Goal: Transaction & Acquisition: Purchase product/service

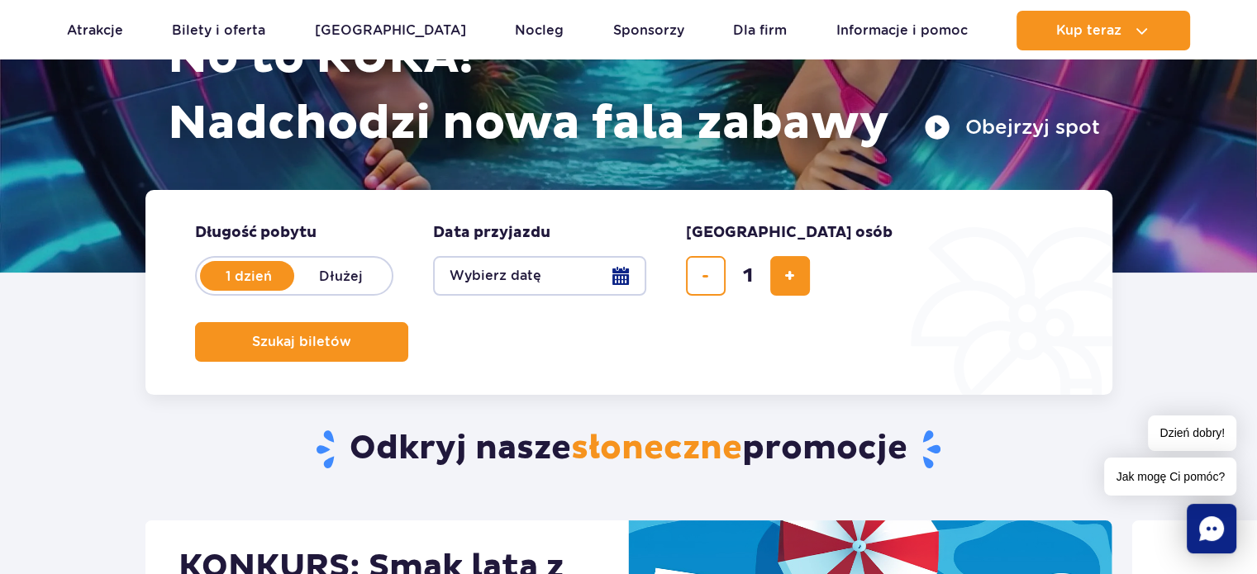
scroll to position [248, 0]
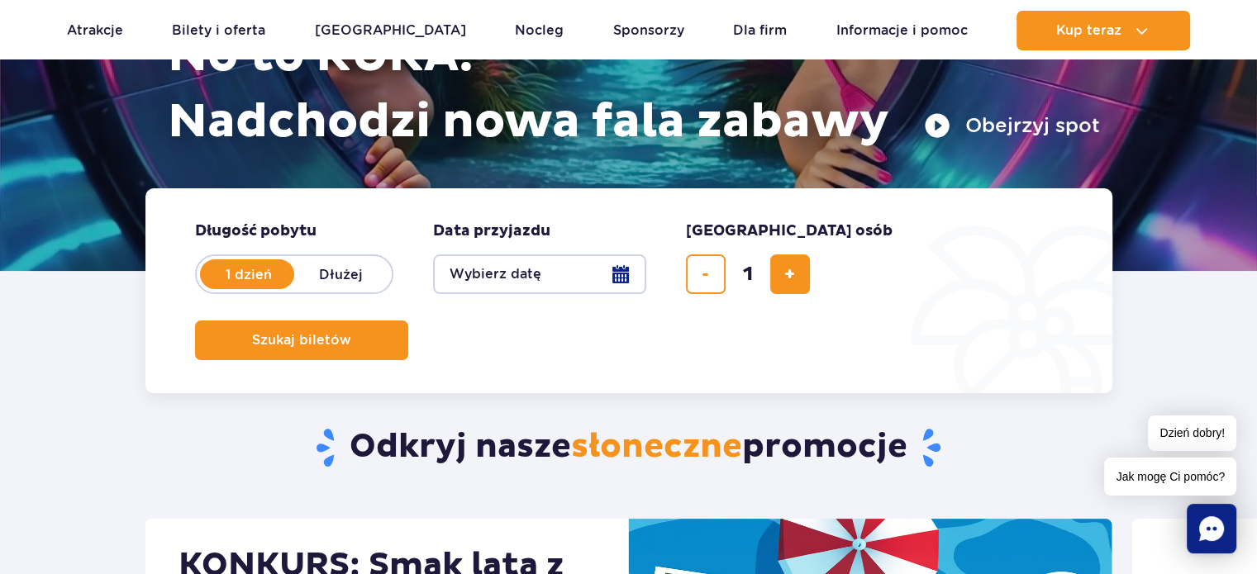
click at [619, 277] on button "Wybierz datę" at bounding box center [539, 274] width 213 height 40
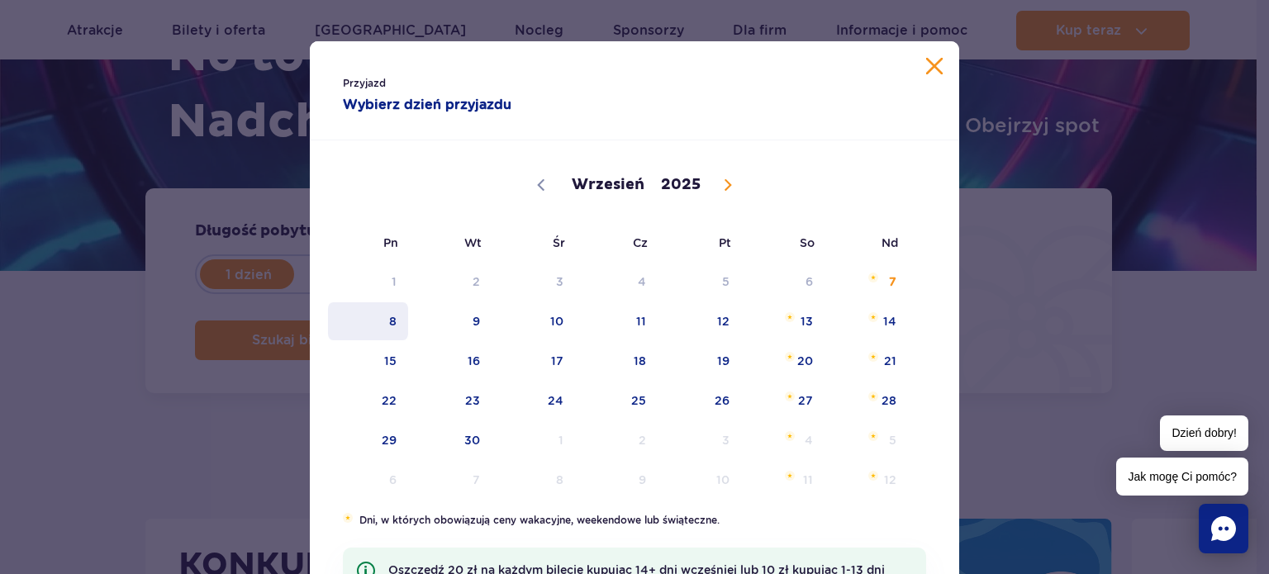
click at [392, 324] on span "8" at bounding box center [367, 321] width 83 height 38
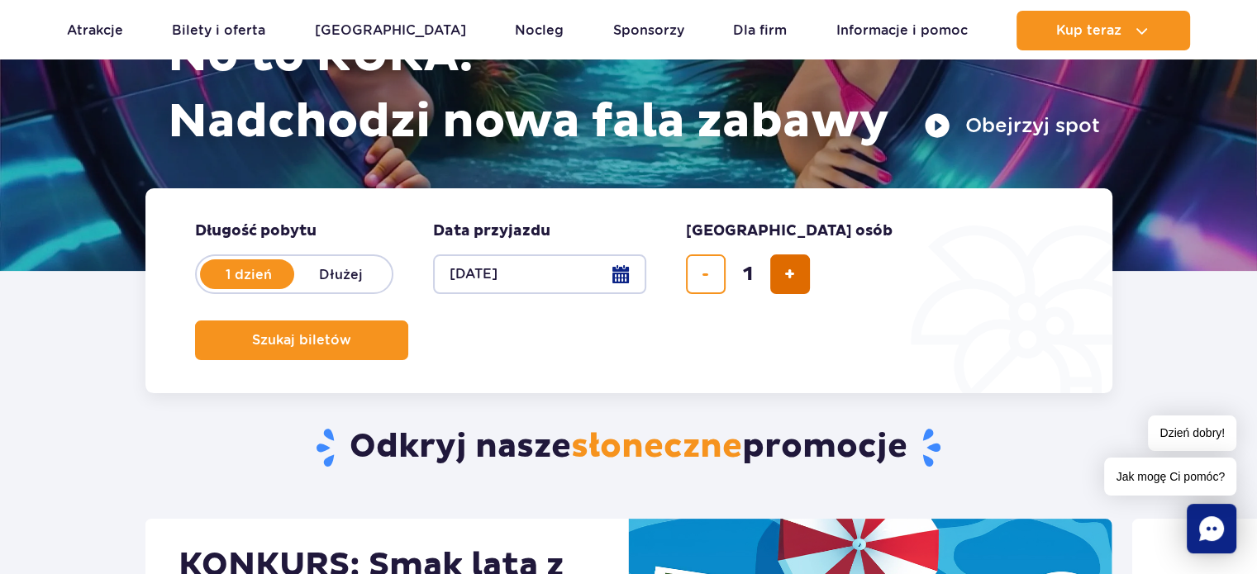
click at [787, 274] on span "dodaj bilet" at bounding box center [789, 274] width 11 height 0
type input "2"
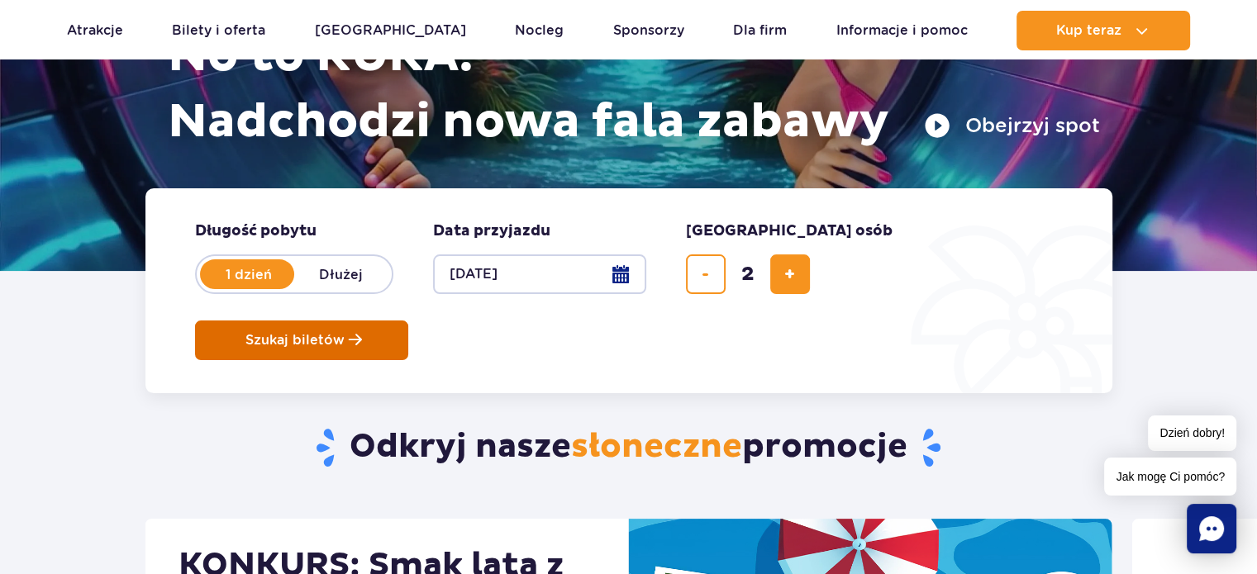
click at [345, 333] on span "Szukaj biletów" at bounding box center [294, 340] width 99 height 15
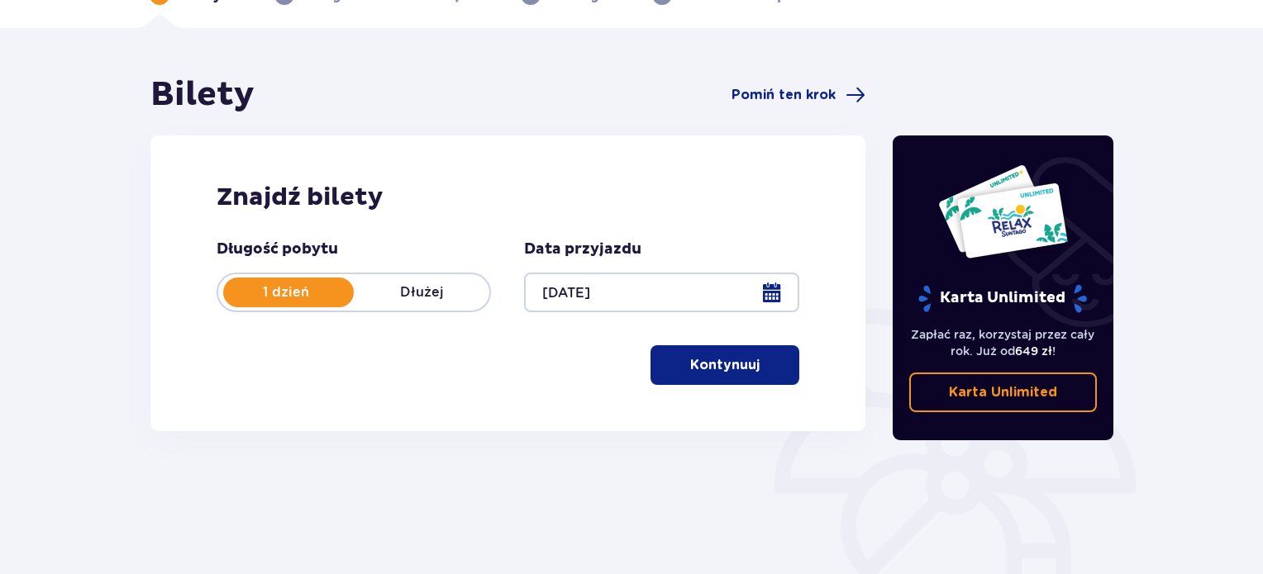
scroll to position [165, 0]
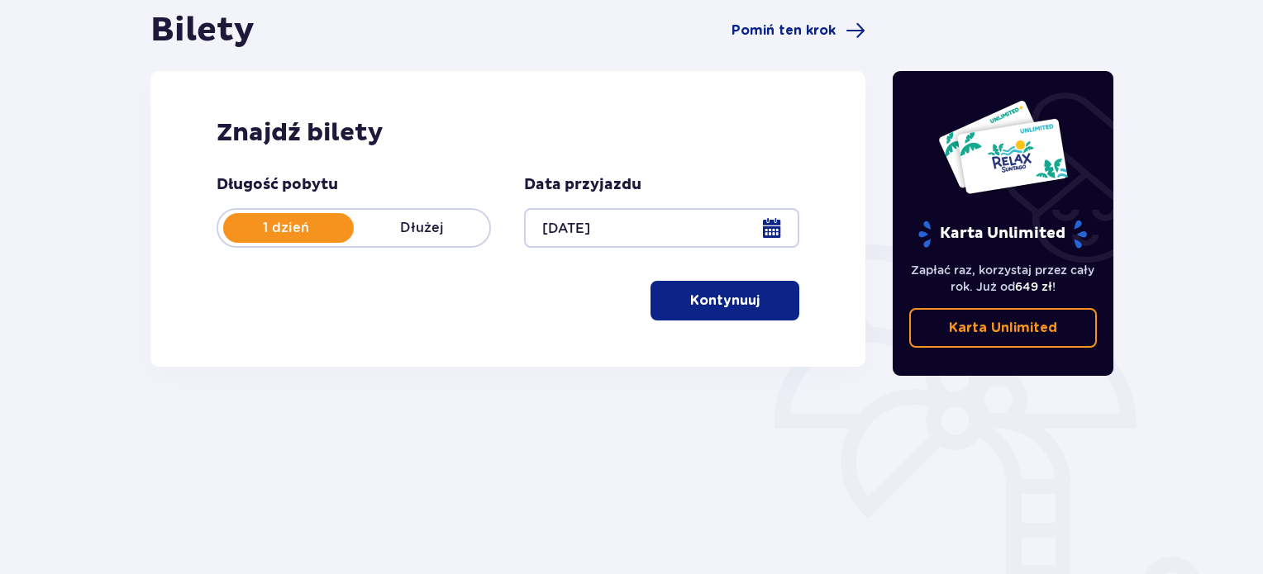
click at [754, 304] on span "button" at bounding box center [763, 301] width 20 height 20
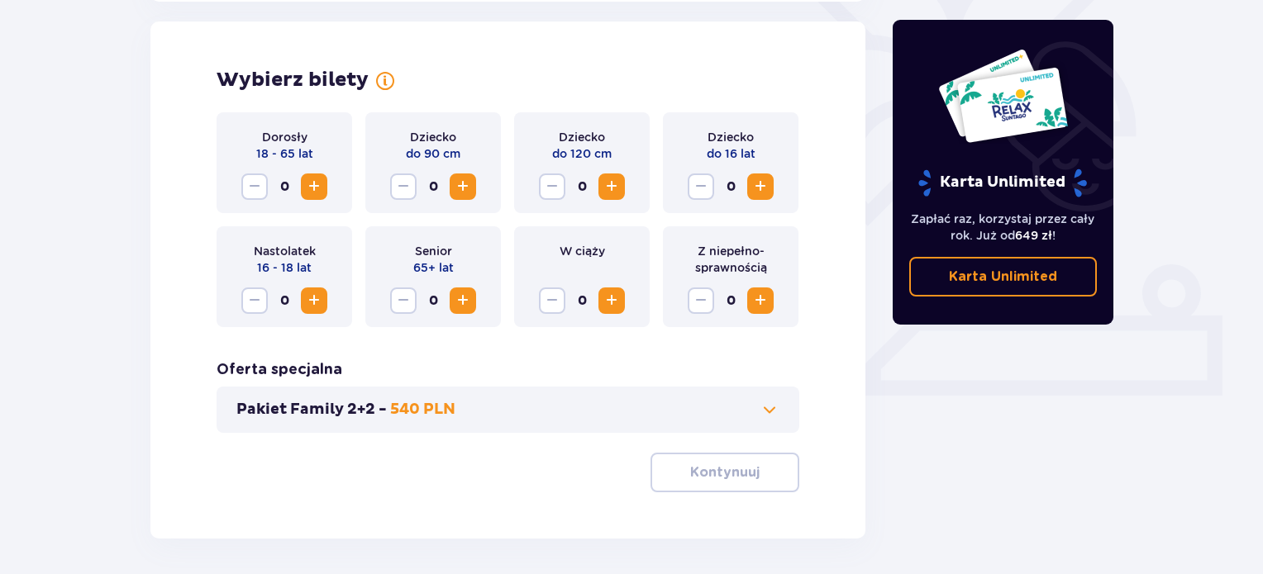
scroll to position [459, 0]
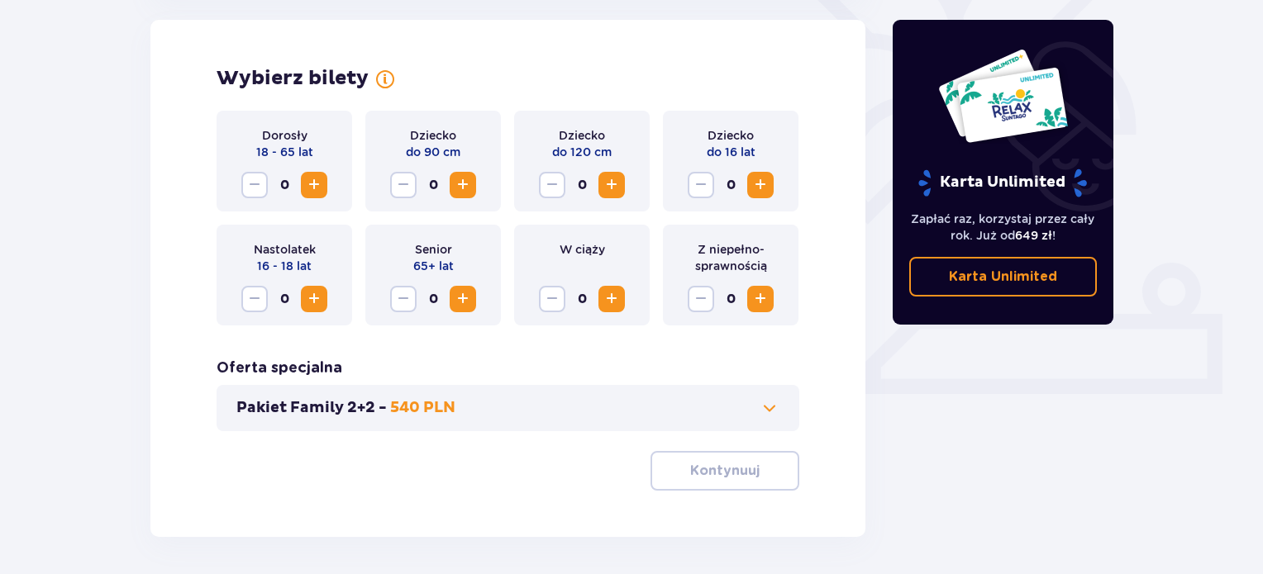
click at [305, 191] on span "Increase" at bounding box center [314, 185] width 20 height 20
click at [767, 483] on button "Kontynuuj" at bounding box center [724, 471] width 149 height 40
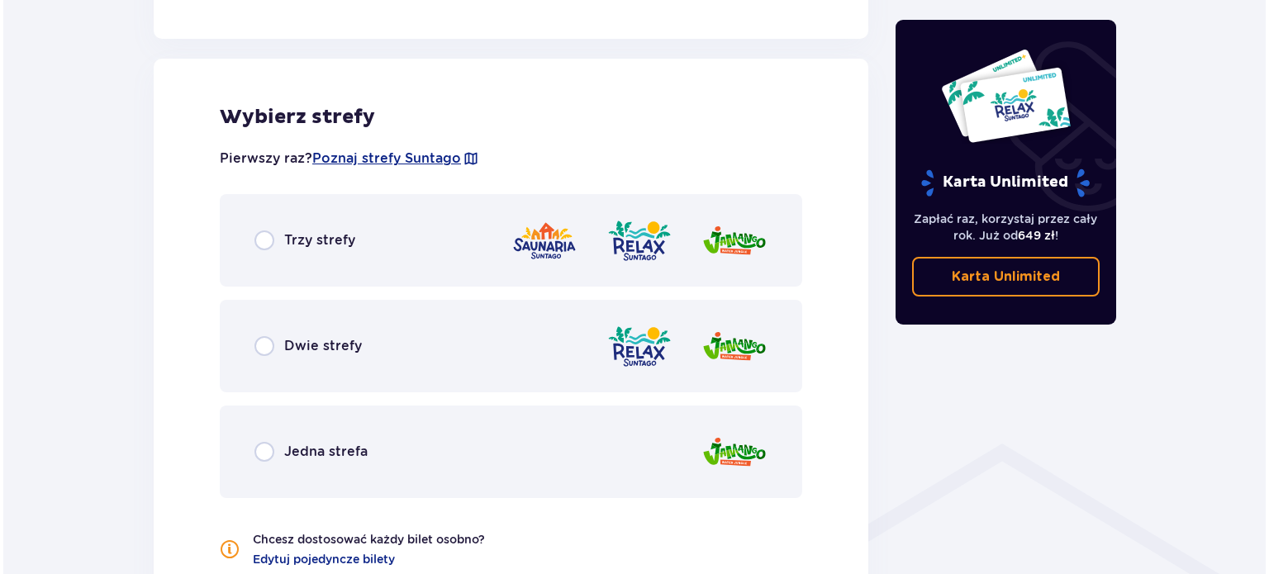
scroll to position [917, 0]
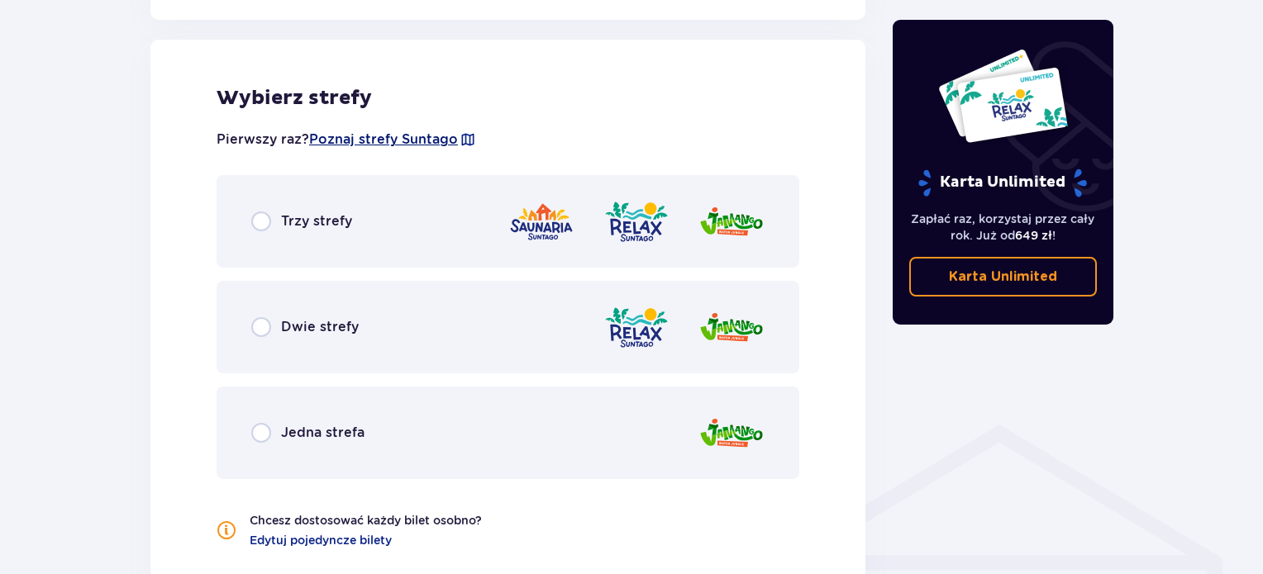
click at [352, 138] on span "Poznaj strefy Suntago" at bounding box center [383, 140] width 149 height 18
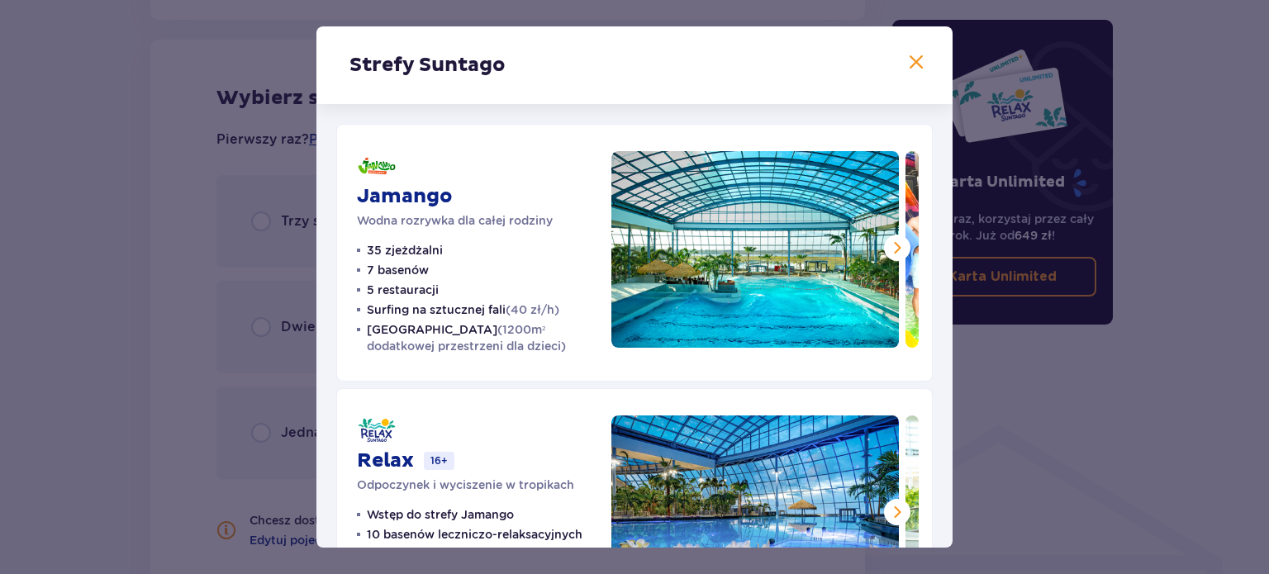
click at [889, 250] on span at bounding box center [897, 248] width 20 height 20
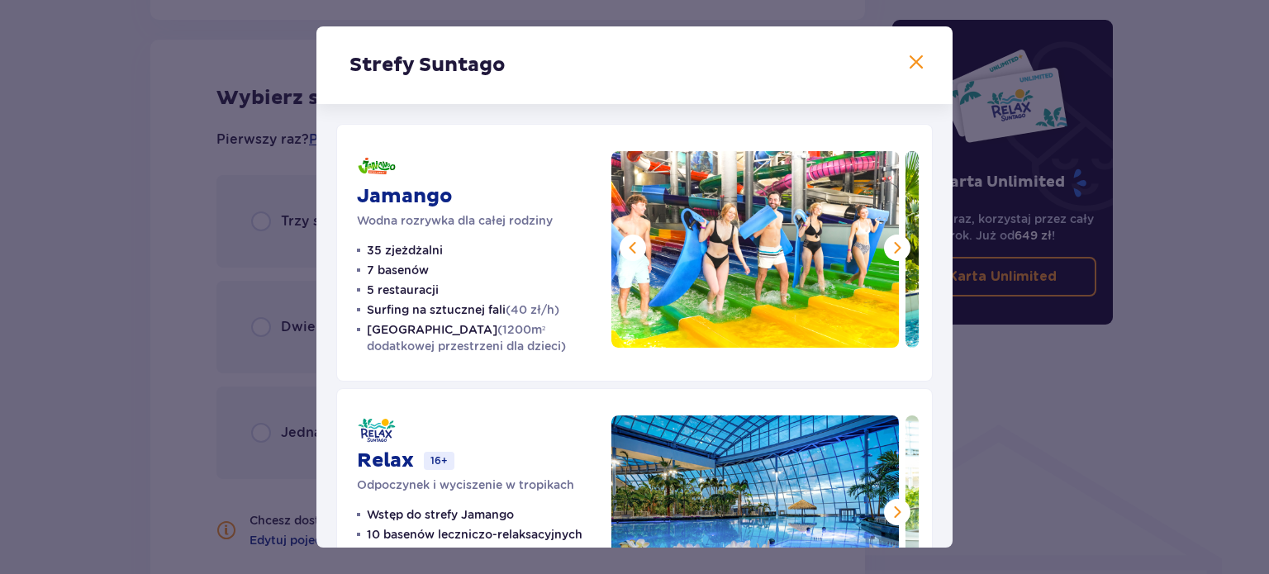
click at [889, 250] on span at bounding box center [897, 248] width 20 height 20
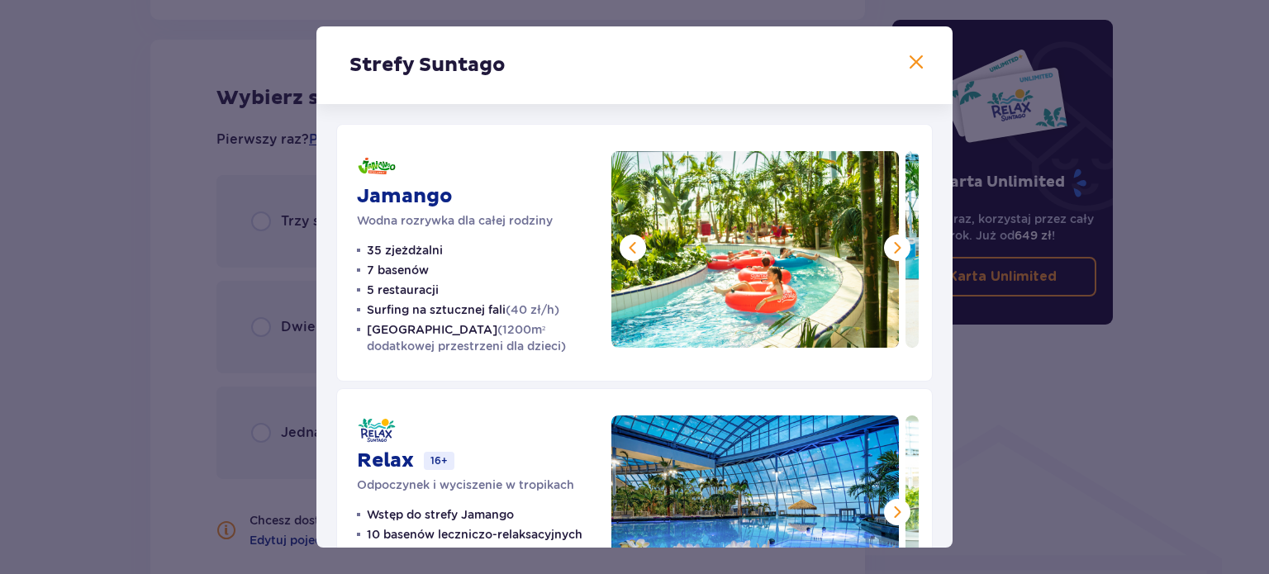
click at [889, 250] on span at bounding box center [897, 248] width 20 height 20
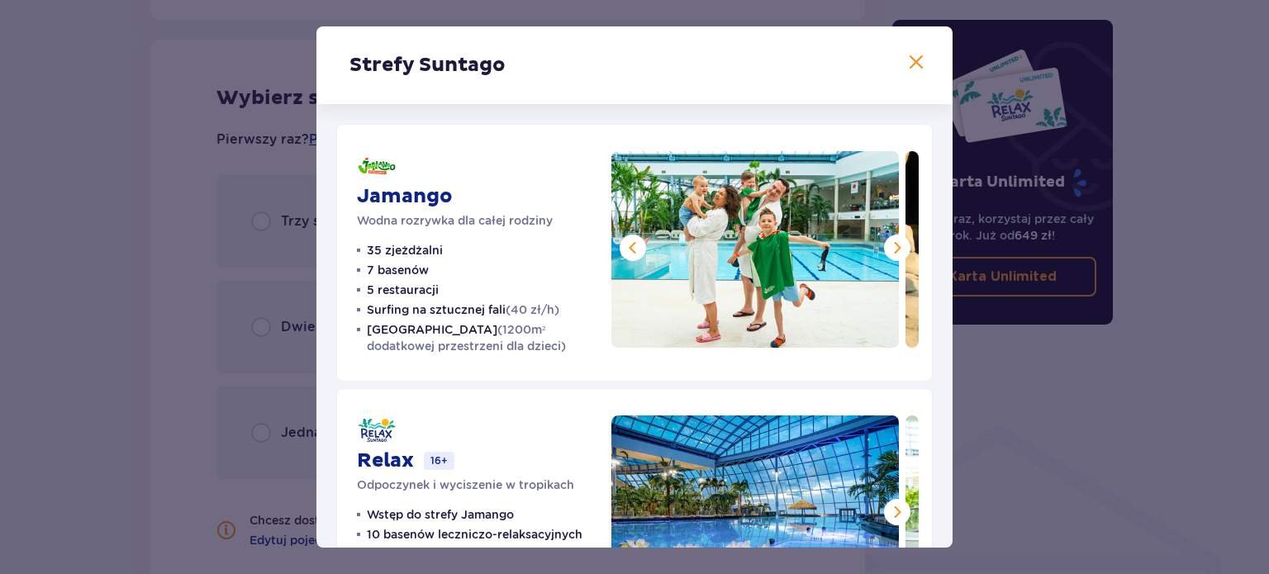
click at [889, 250] on span at bounding box center [897, 248] width 20 height 20
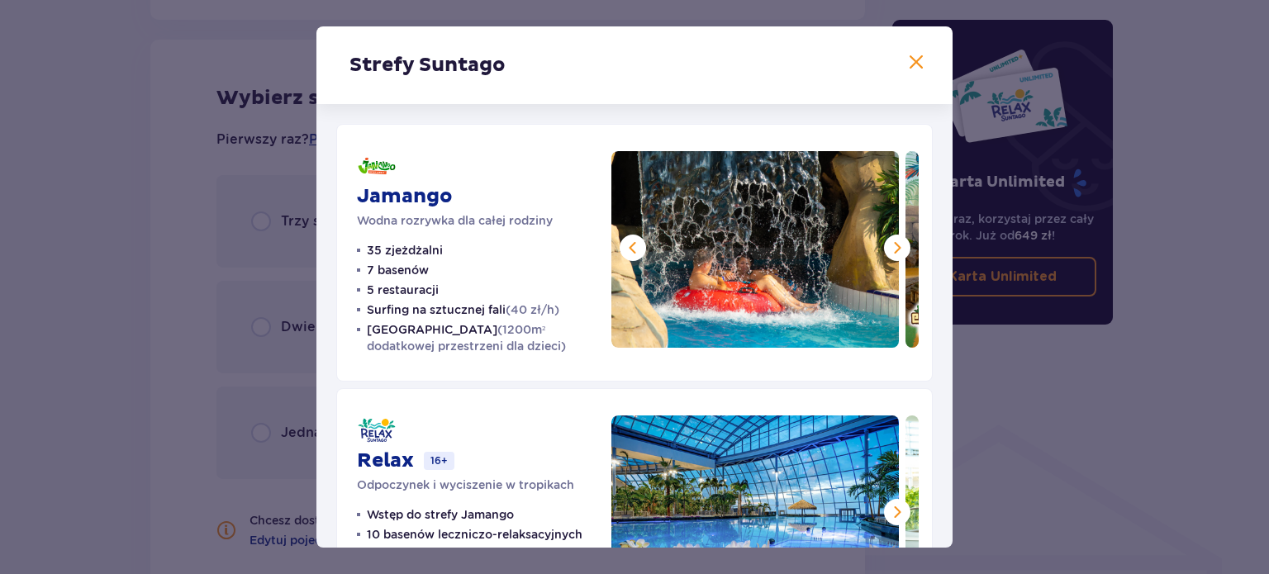
click at [889, 250] on span at bounding box center [897, 248] width 20 height 20
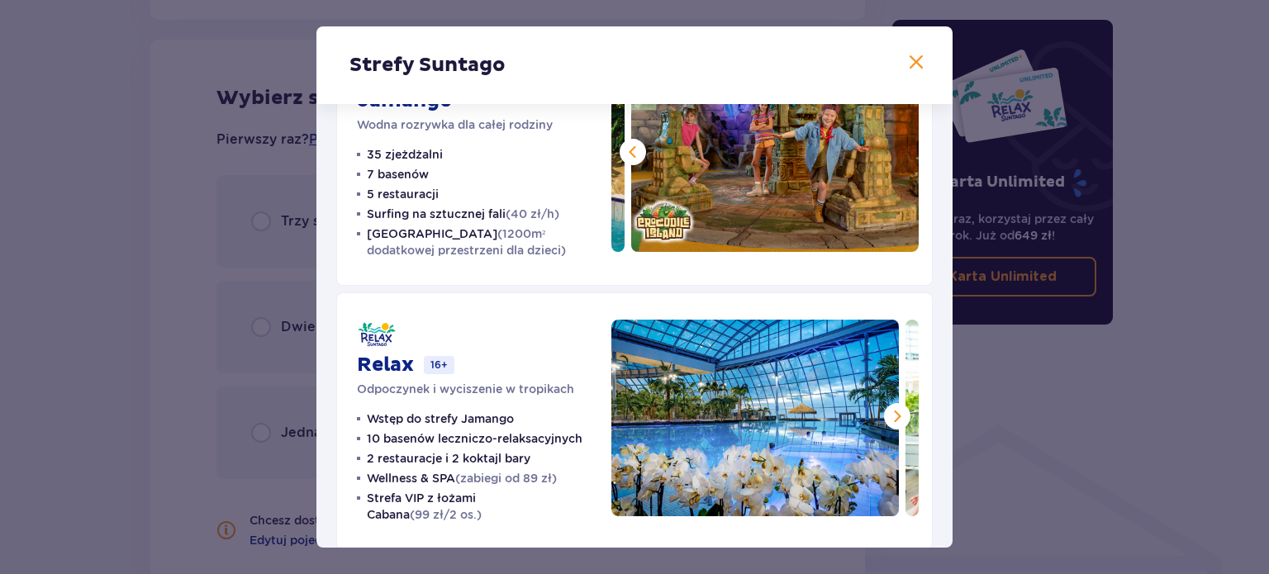
scroll to position [165, 0]
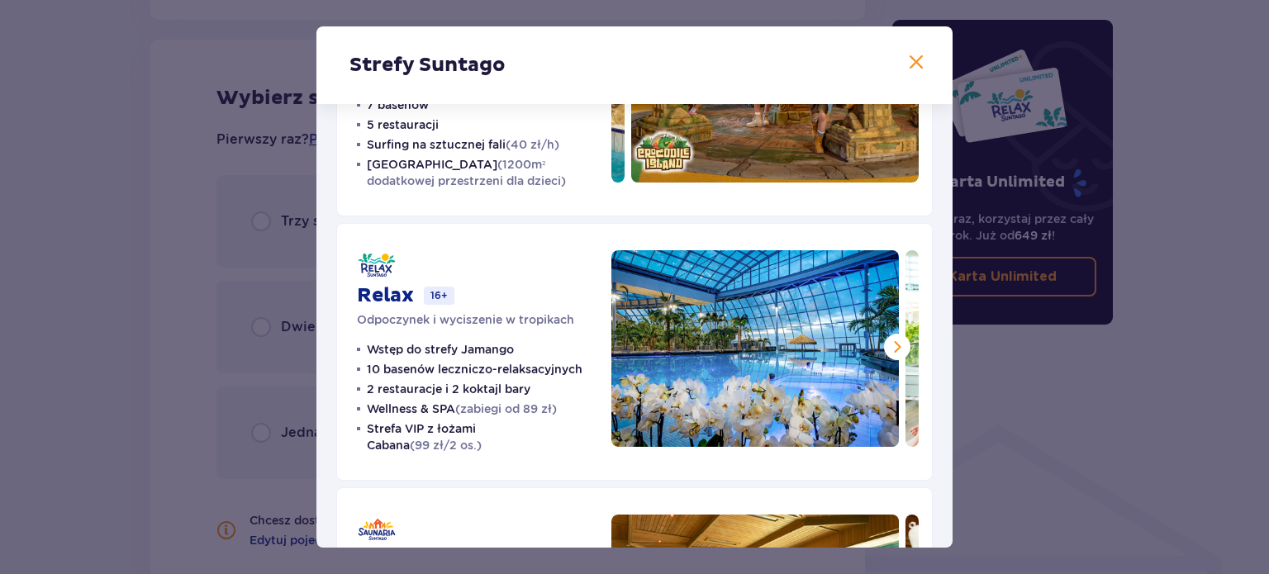
click at [898, 345] on span at bounding box center [897, 347] width 20 height 20
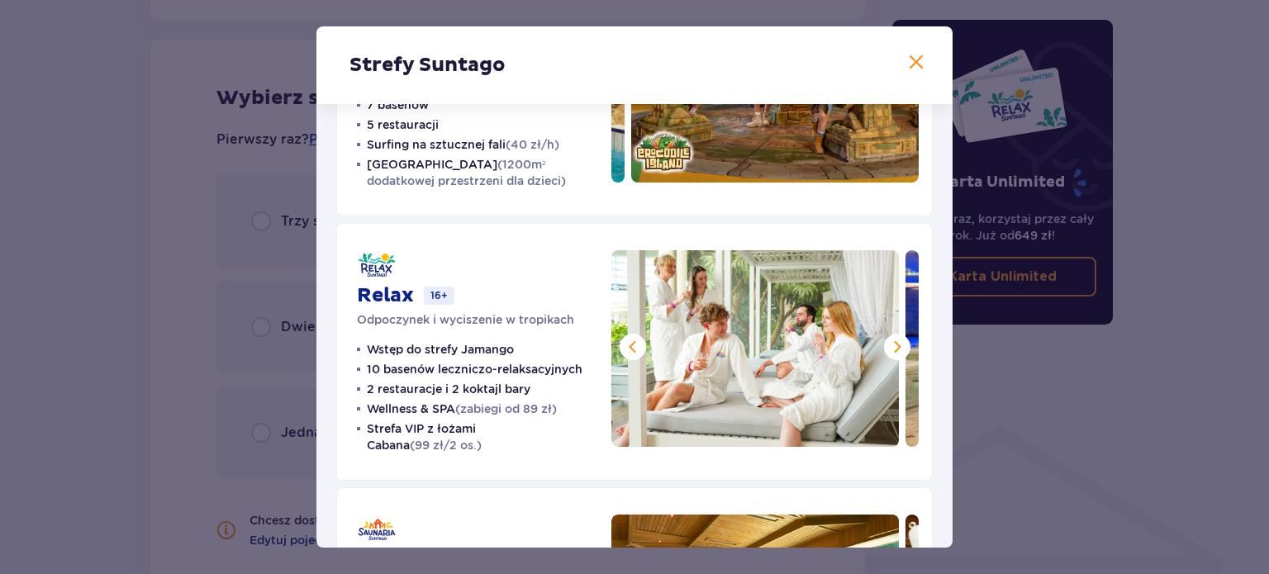
click at [898, 345] on span at bounding box center [897, 347] width 20 height 20
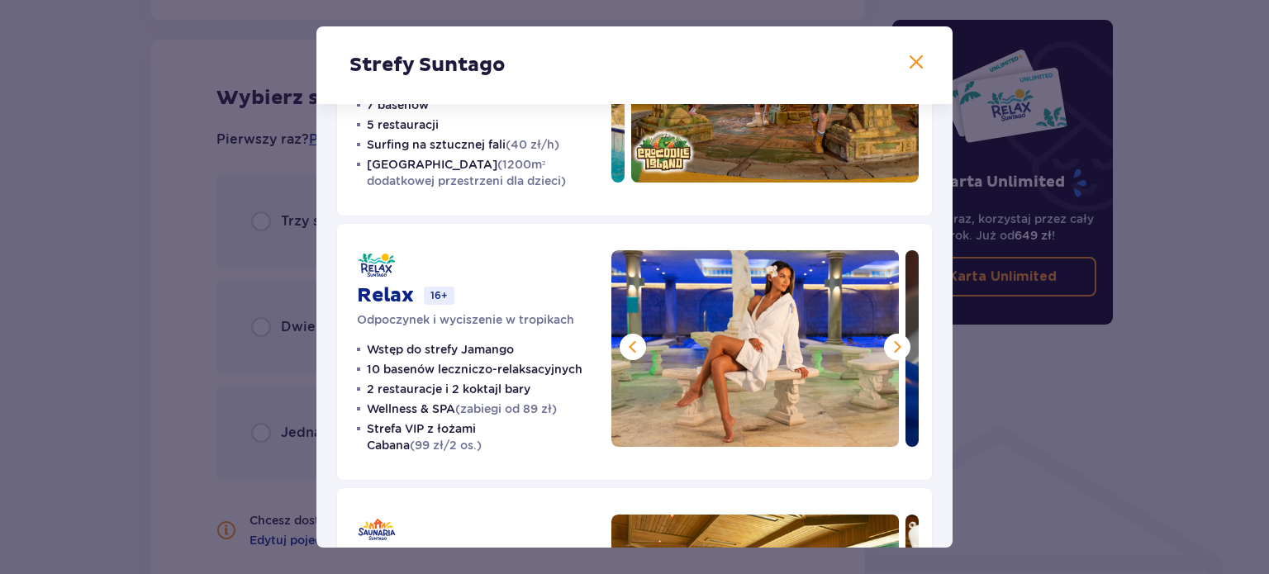
click at [898, 345] on span at bounding box center [897, 347] width 20 height 20
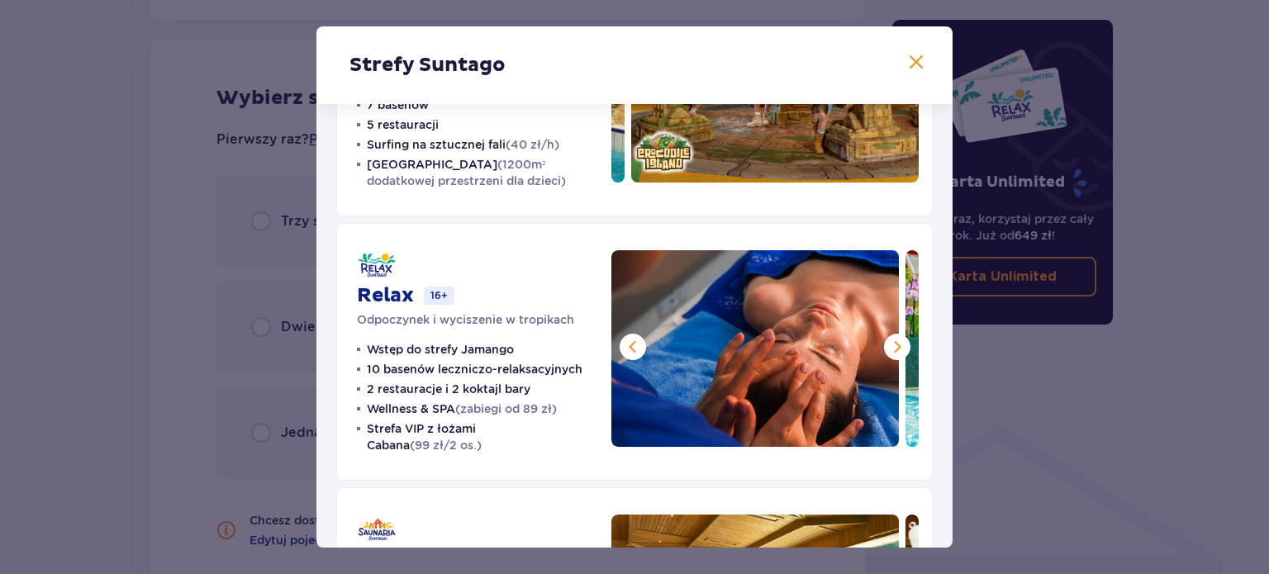
click at [898, 345] on span at bounding box center [897, 347] width 20 height 20
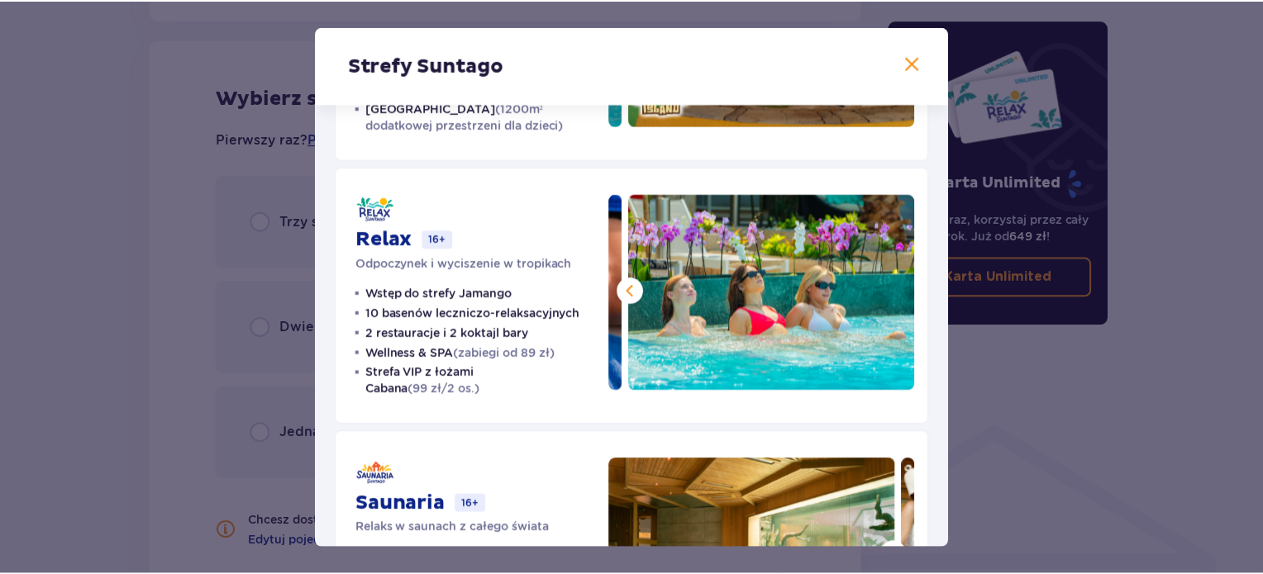
scroll to position [374, 0]
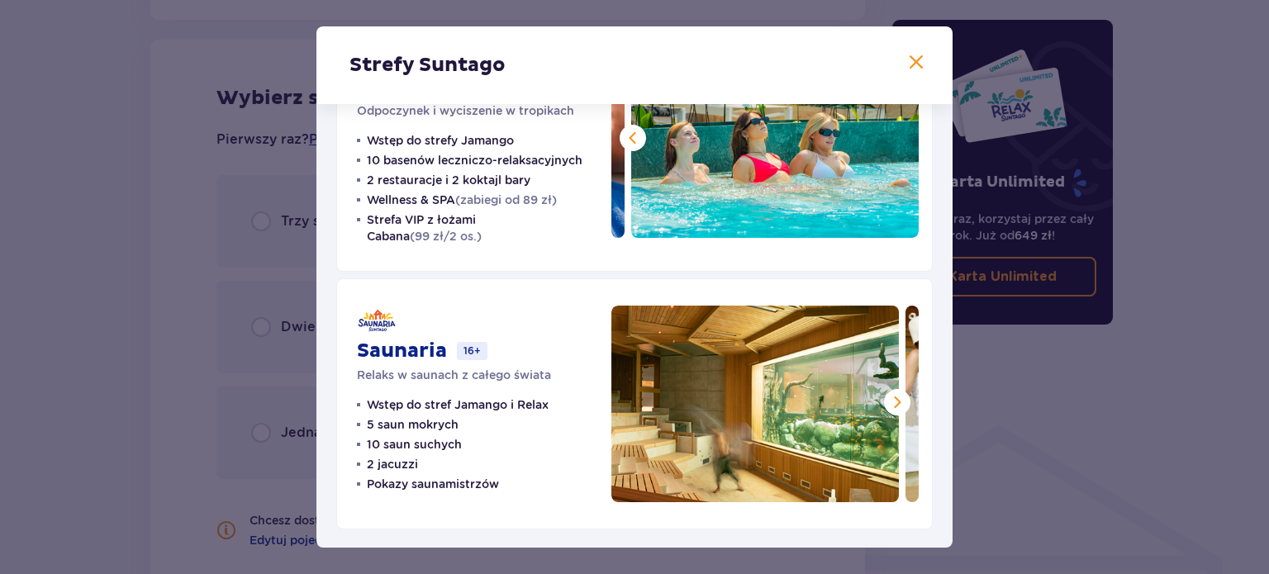
click at [890, 402] on span at bounding box center [897, 402] width 20 height 20
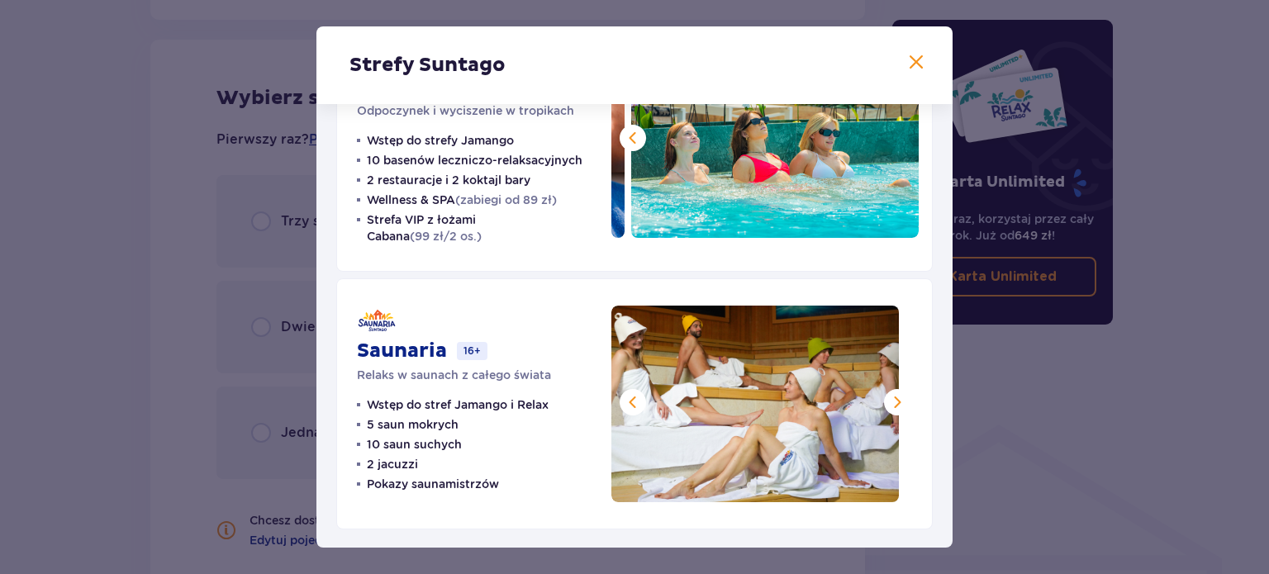
click at [890, 402] on span at bounding box center [897, 402] width 20 height 20
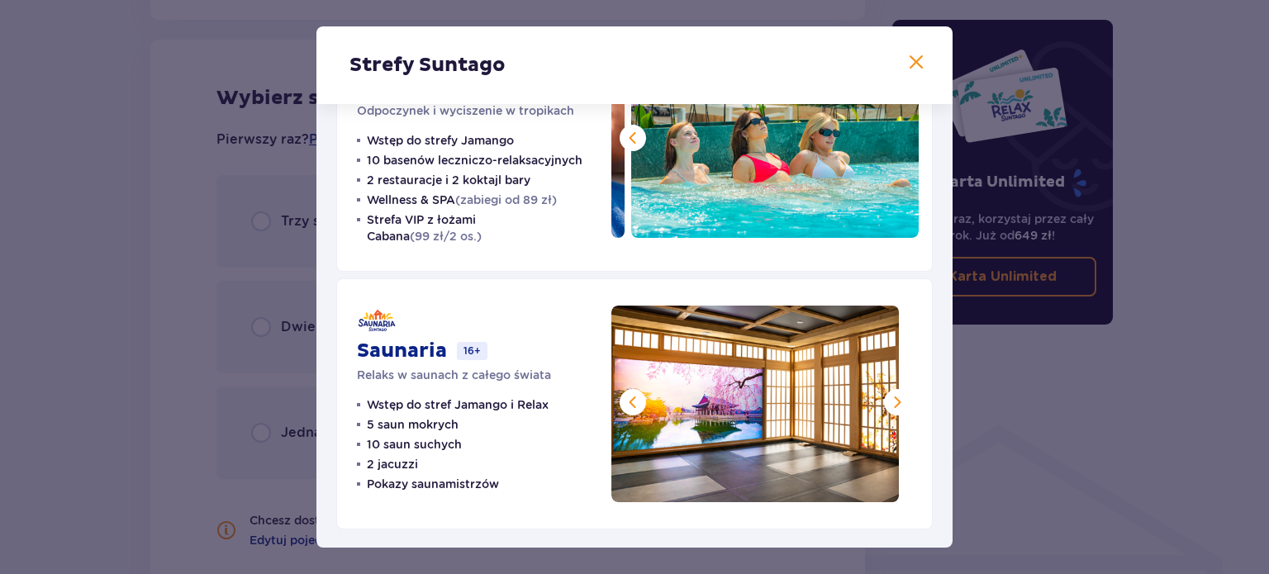
click at [890, 402] on span at bounding box center [897, 402] width 20 height 20
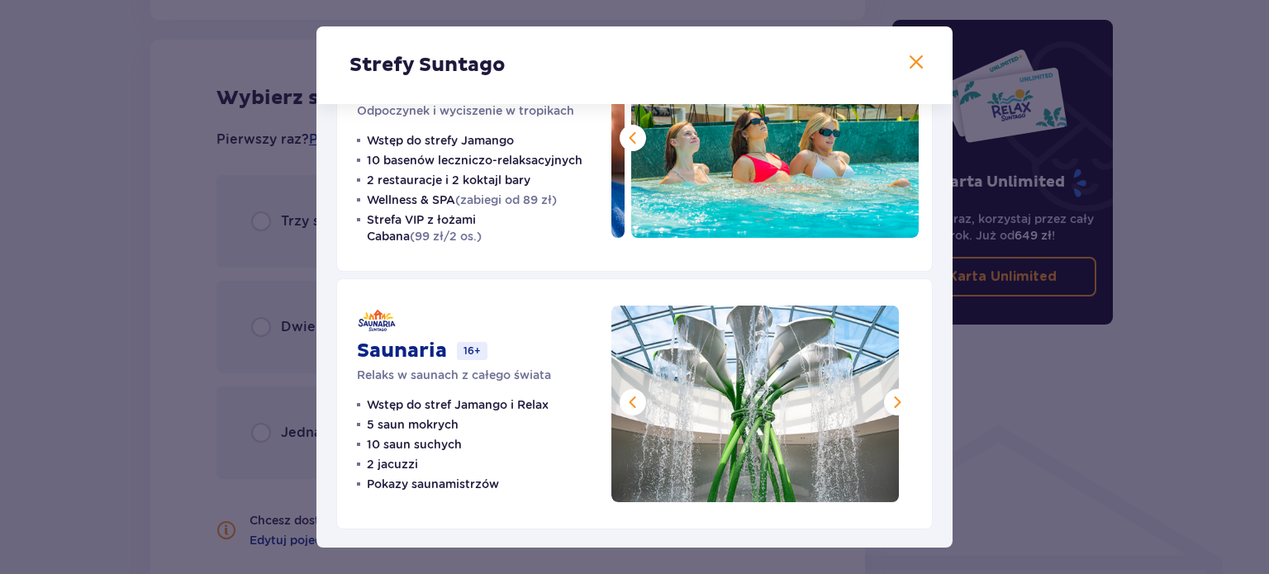
click at [890, 402] on span at bounding box center [897, 402] width 20 height 20
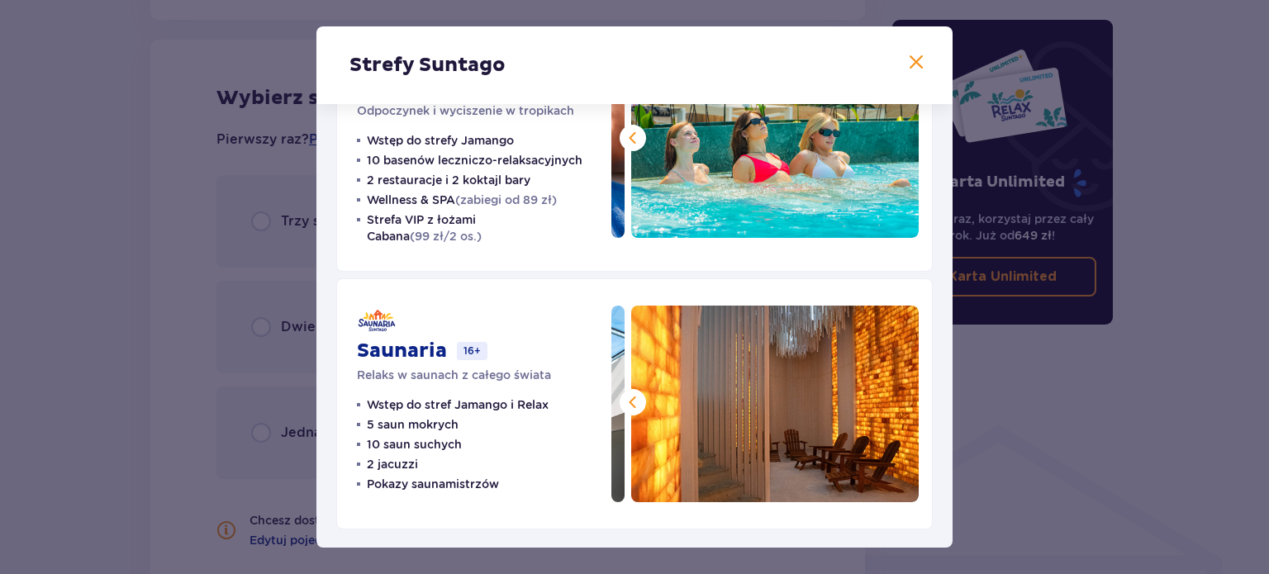
click at [890, 402] on img at bounding box center [775, 404] width 288 height 197
click at [89, 369] on div "Strefy Suntago Jamango Wodna rozrywka dla całej rodziny 35 zjeżdżalni 7 basenów…" at bounding box center [634, 287] width 1269 height 574
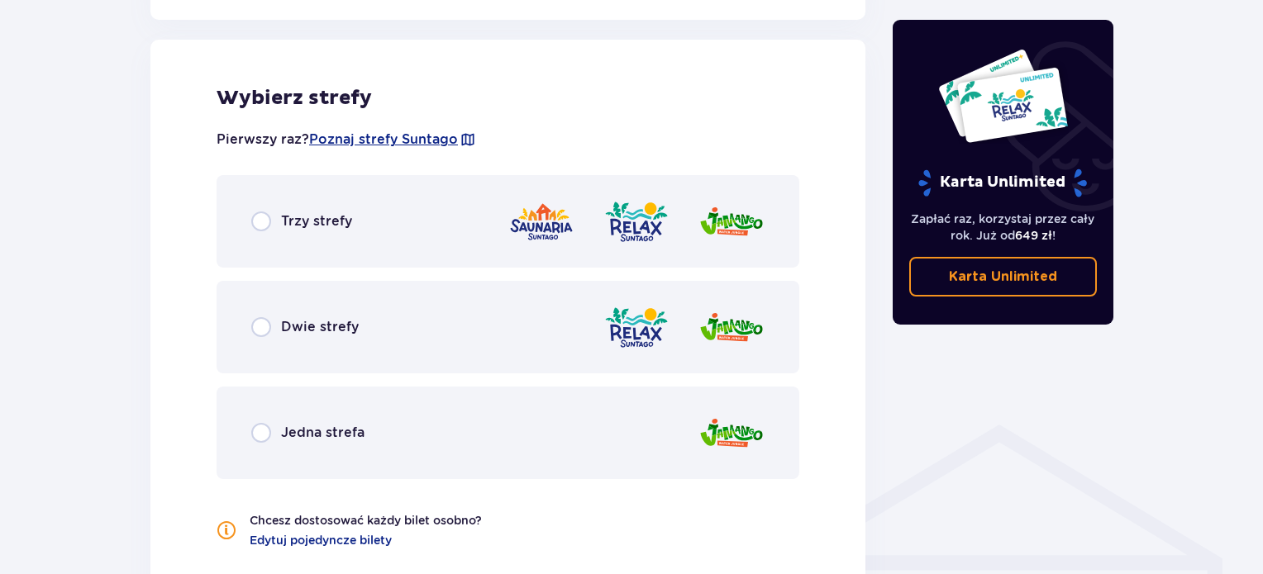
click at [301, 227] on p "Trzy strefy" at bounding box center [316, 221] width 71 height 18
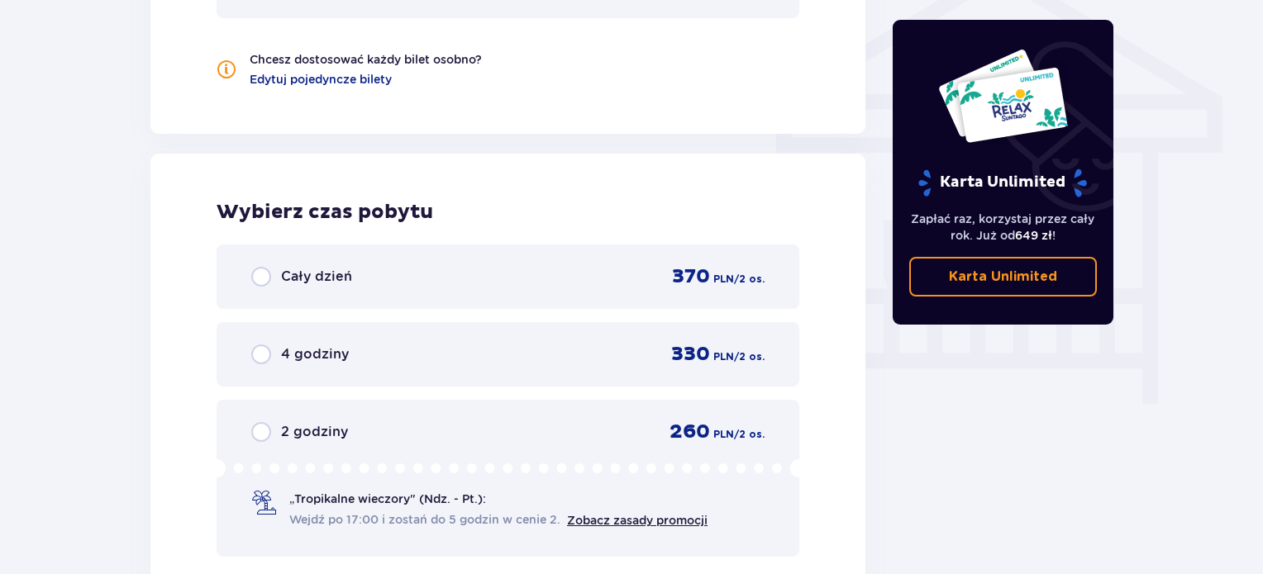
scroll to position [1327, 0]
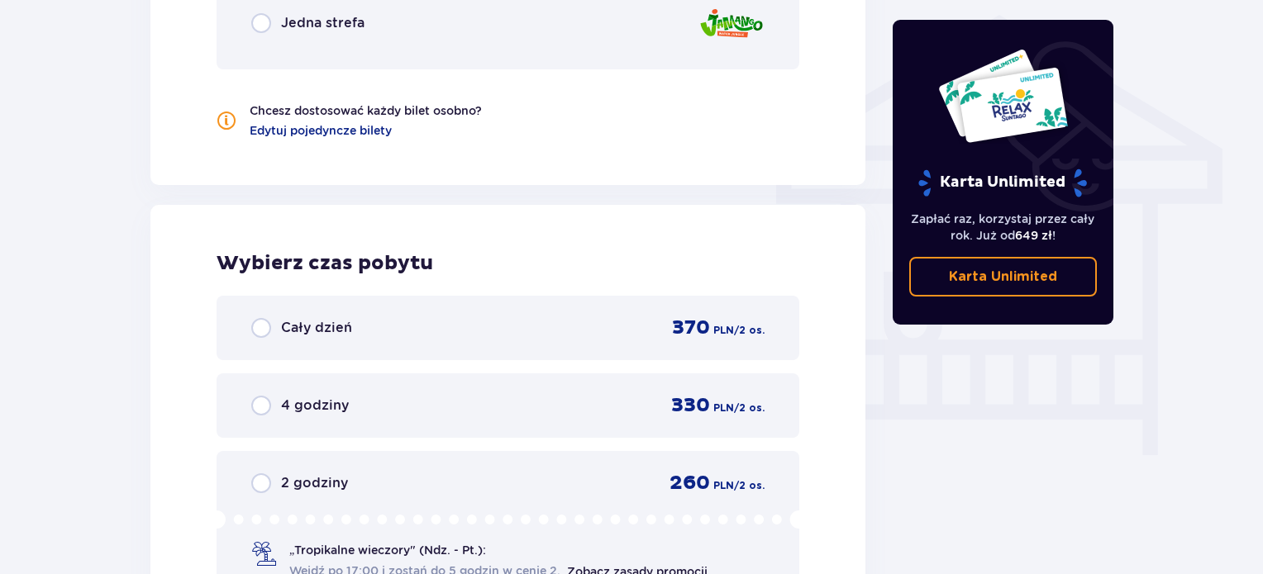
click at [336, 331] on p "Cały dzień" at bounding box center [316, 328] width 71 height 18
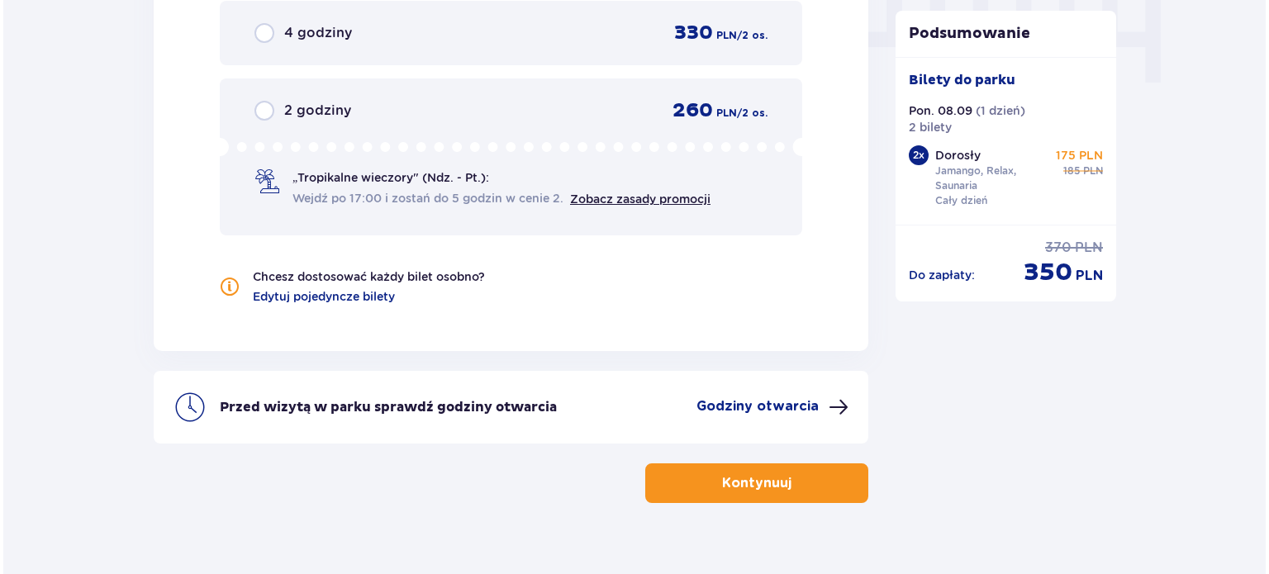
scroll to position [1725, 0]
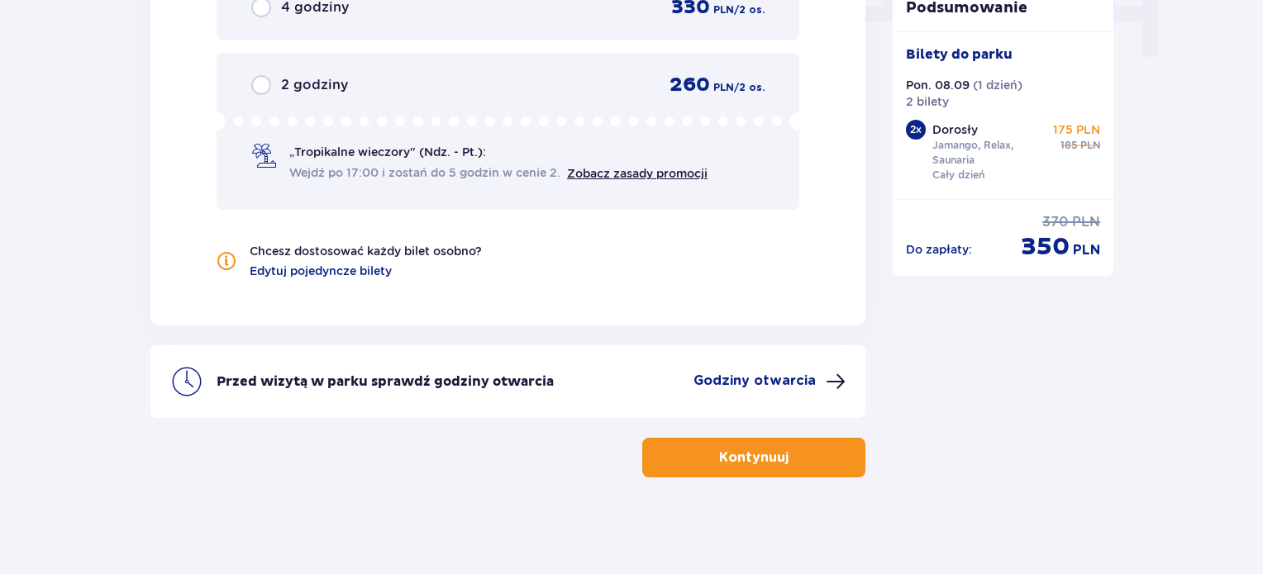
click at [787, 374] on p "Godziny otwarcia" at bounding box center [754, 381] width 122 height 18
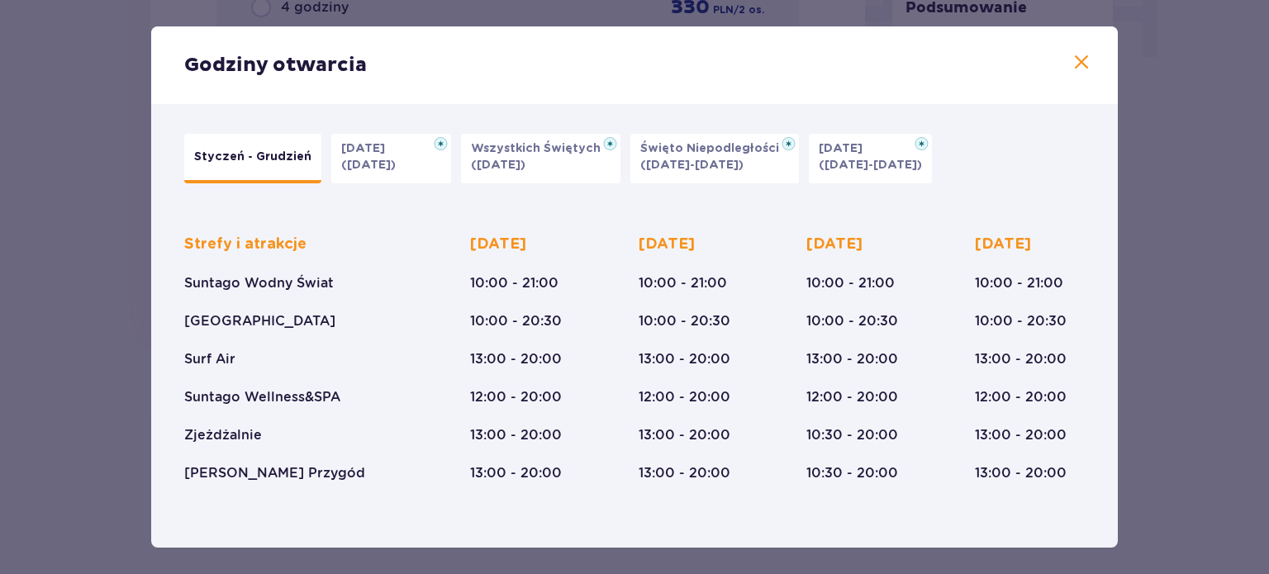
click at [1077, 64] on span at bounding box center [1082, 63] width 20 height 20
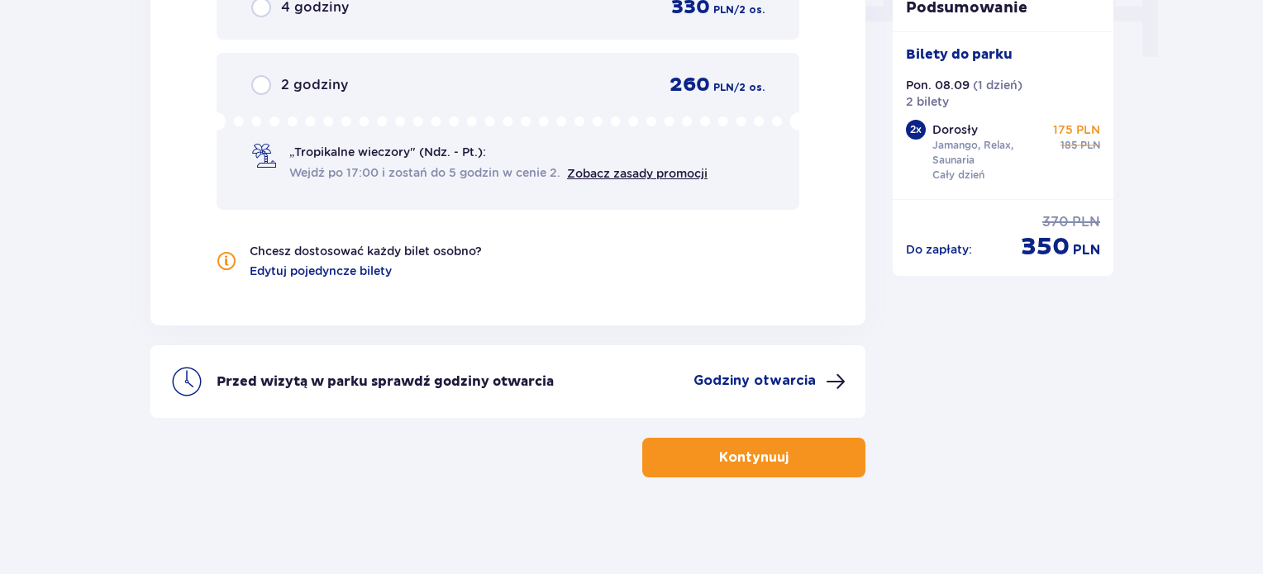
click at [738, 460] on p "Kontynuuj" at bounding box center [753, 458] width 69 height 18
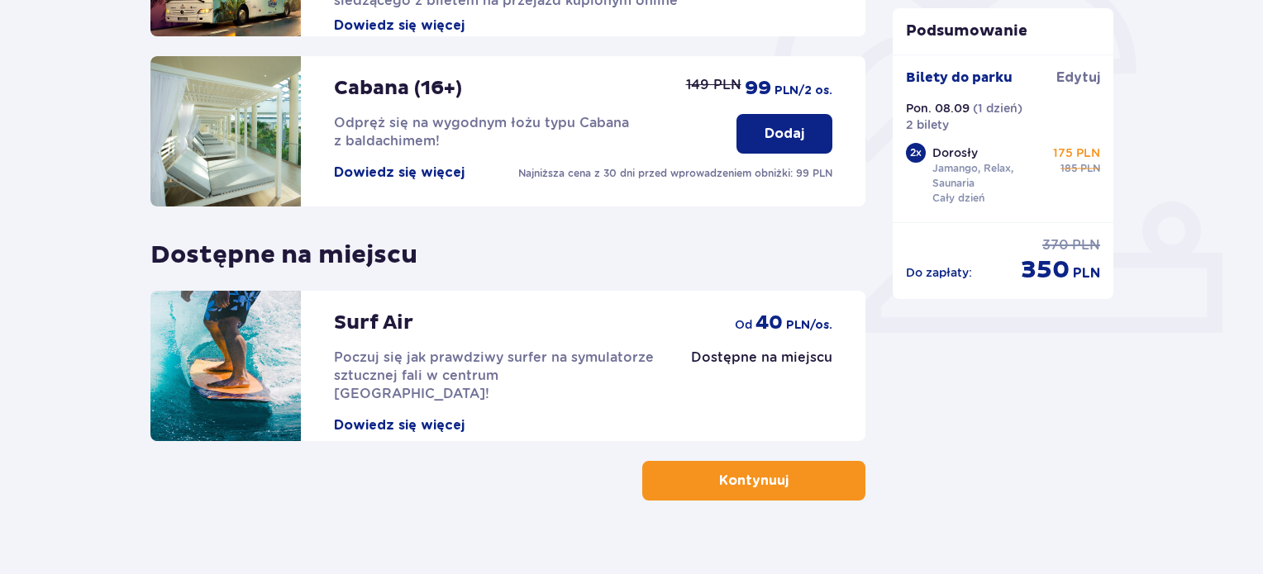
scroll to position [545, 0]
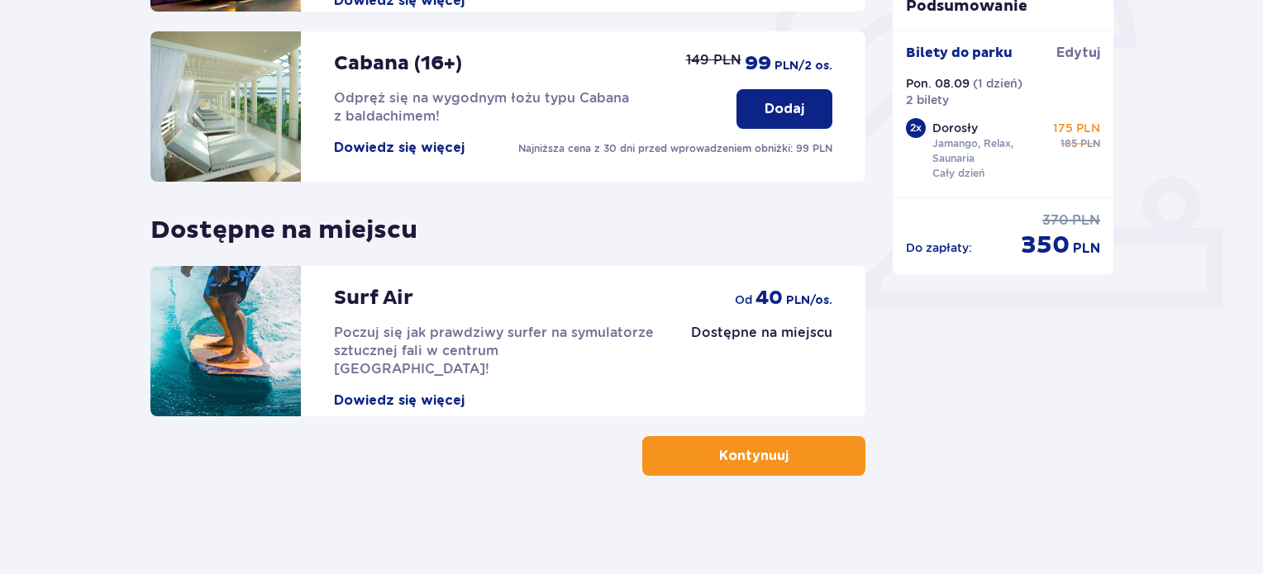
click at [782, 449] on span "button" at bounding box center [792, 456] width 20 height 20
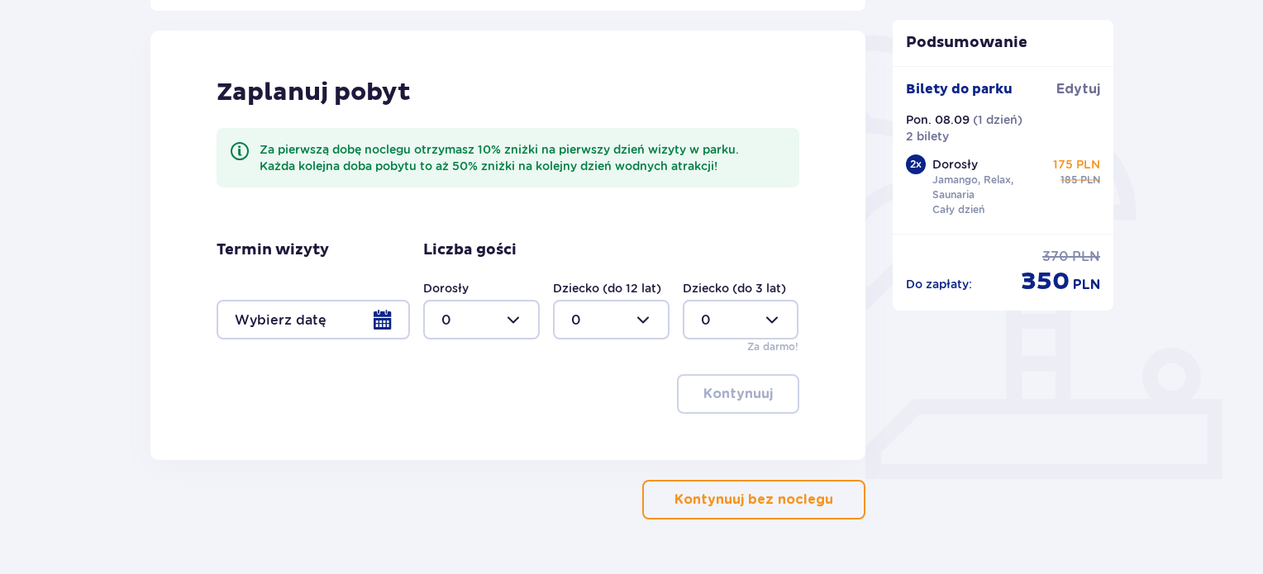
scroll to position [419, 0]
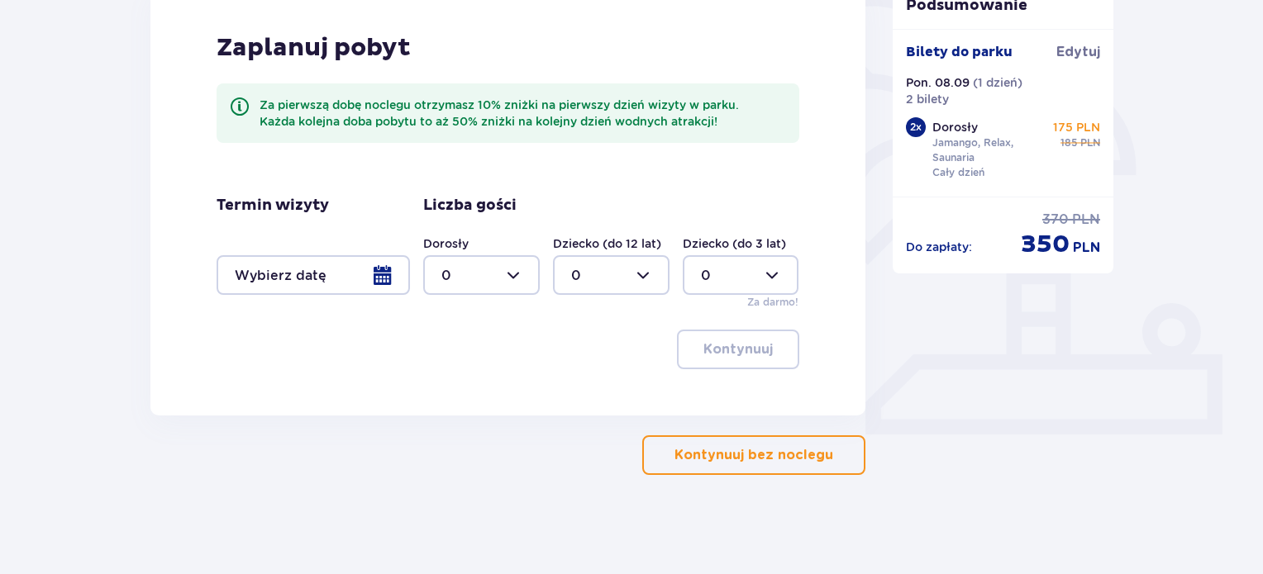
click at [766, 467] on button "Kontynuuj bez noclegu" at bounding box center [753, 455] width 223 height 40
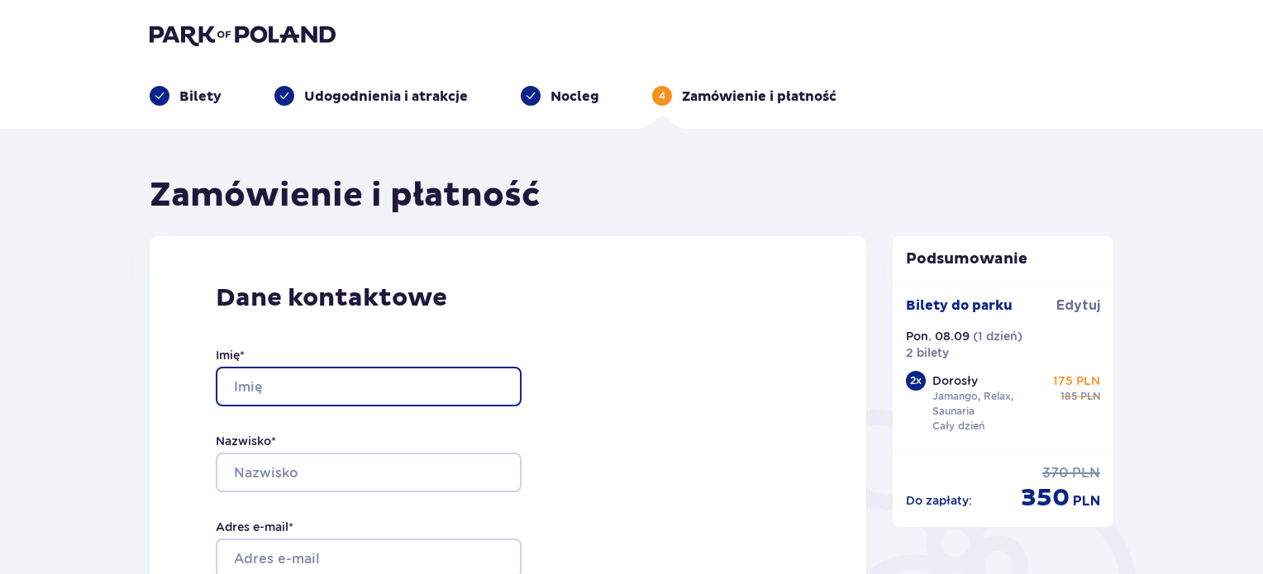
click at [343, 388] on input "Imię *" at bounding box center [369, 387] width 306 height 40
type input "Mateusz"
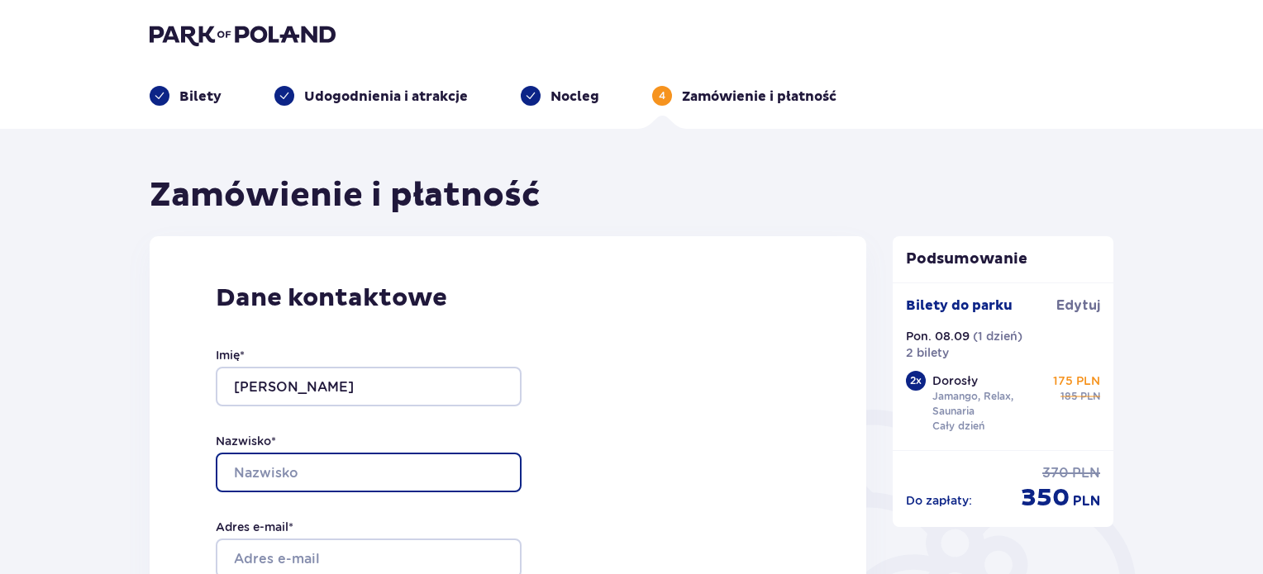
type input "Czech"
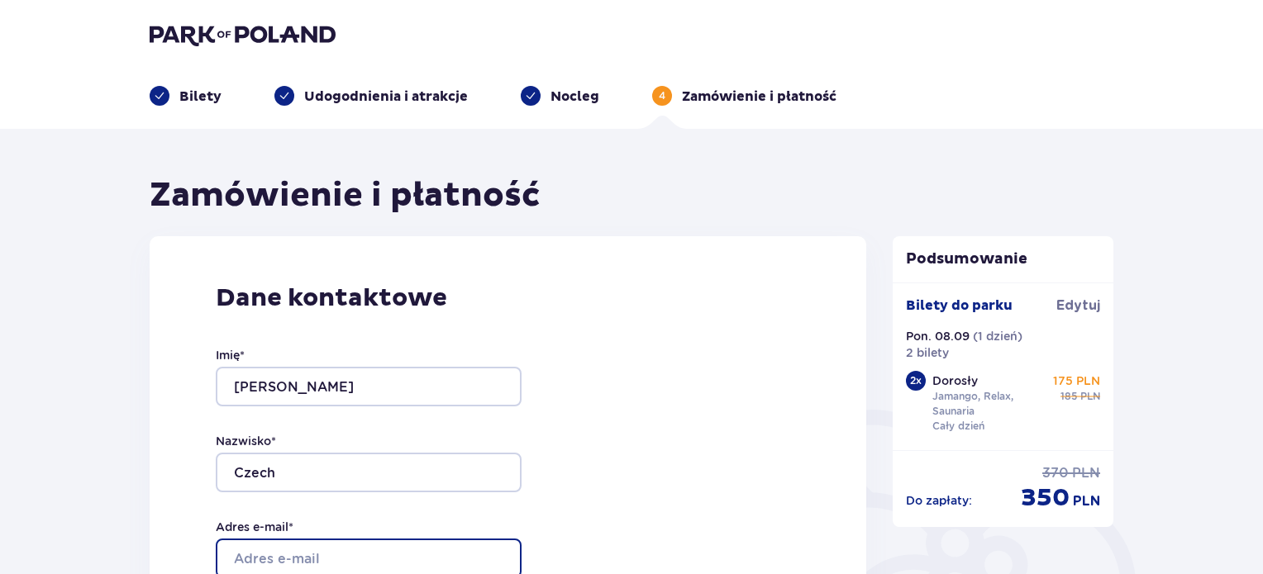
type input "[EMAIL_ADDRESS][DOMAIN_NAME]"
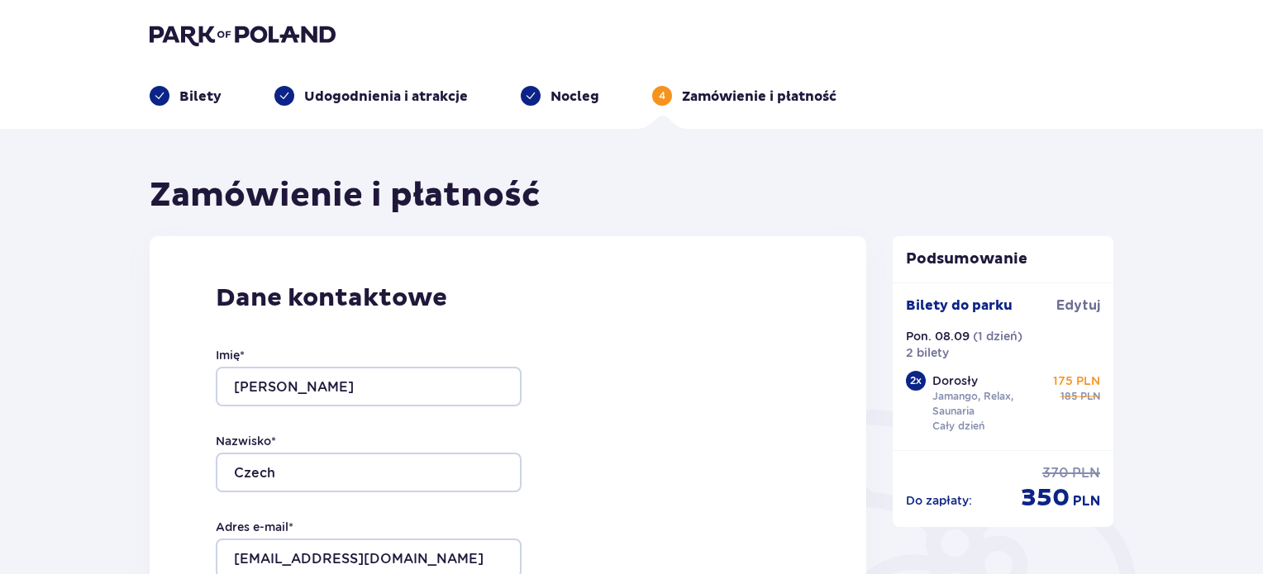
type input "[EMAIL_ADDRESS][DOMAIN_NAME]"
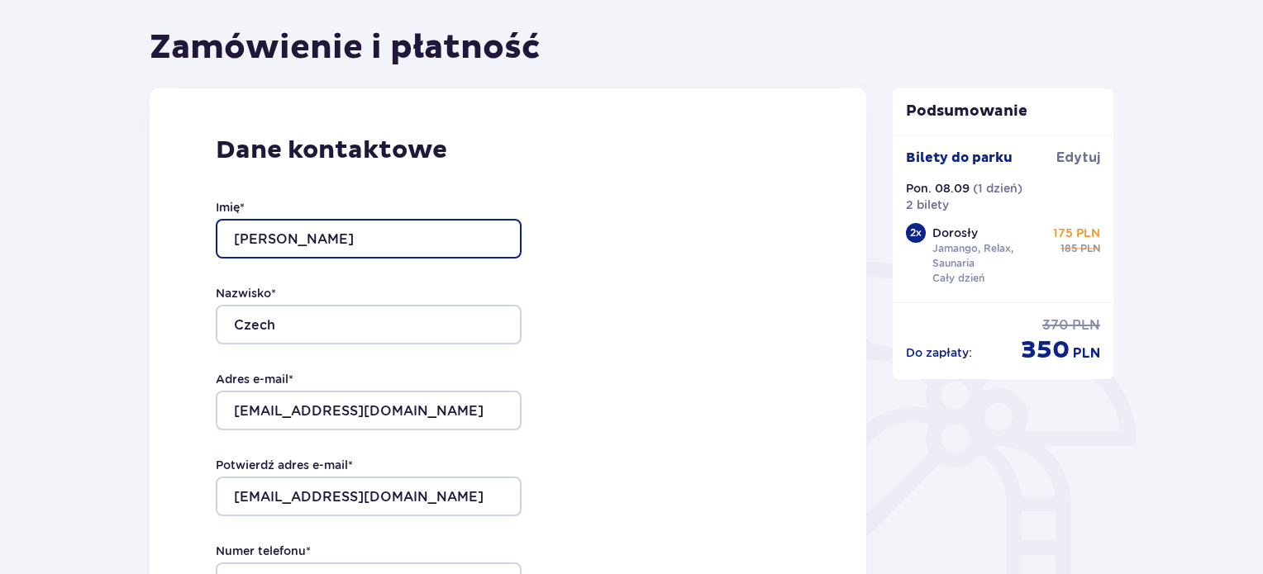
scroll to position [248, 0]
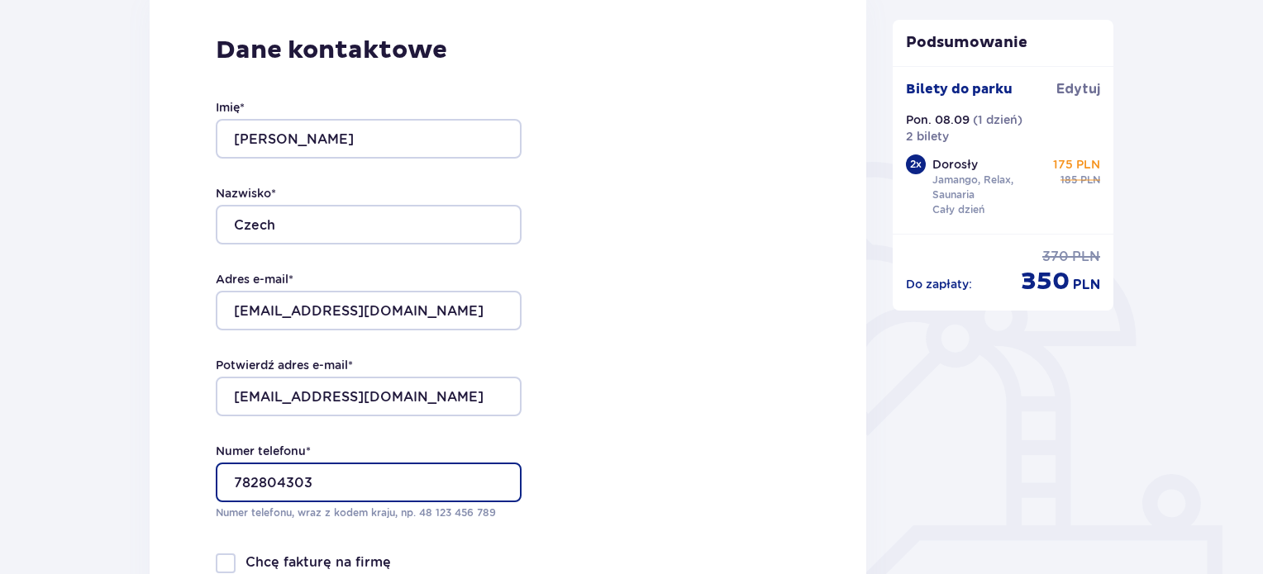
click at [233, 482] on input "782804303" at bounding box center [369, 483] width 306 height 40
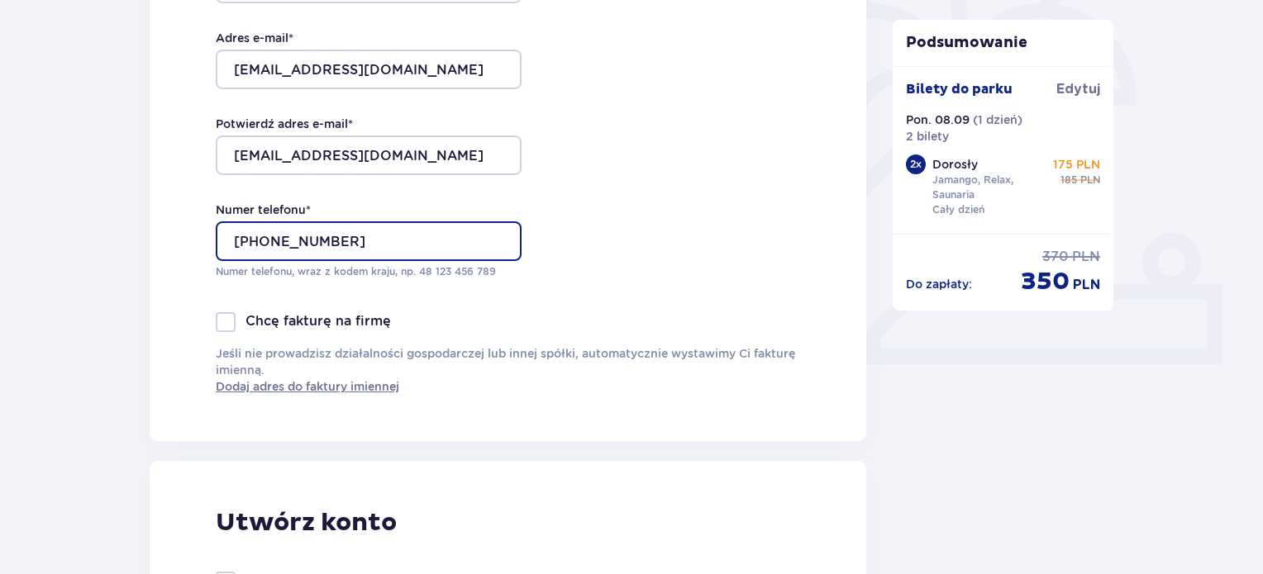
scroll to position [496, 0]
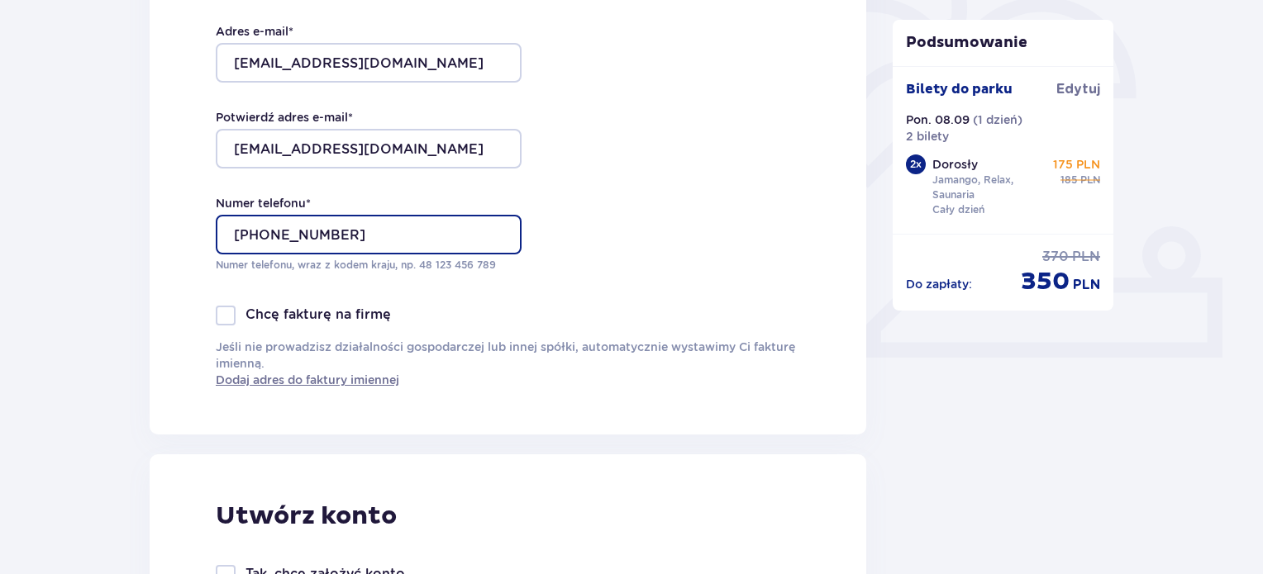
click at [399, 243] on input "+48 782804303" at bounding box center [369, 235] width 306 height 40
click at [285, 233] on input "+48 782804303" at bounding box center [369, 235] width 306 height 40
click at [318, 235] on input "+48 782 804303" at bounding box center [369, 235] width 306 height 40
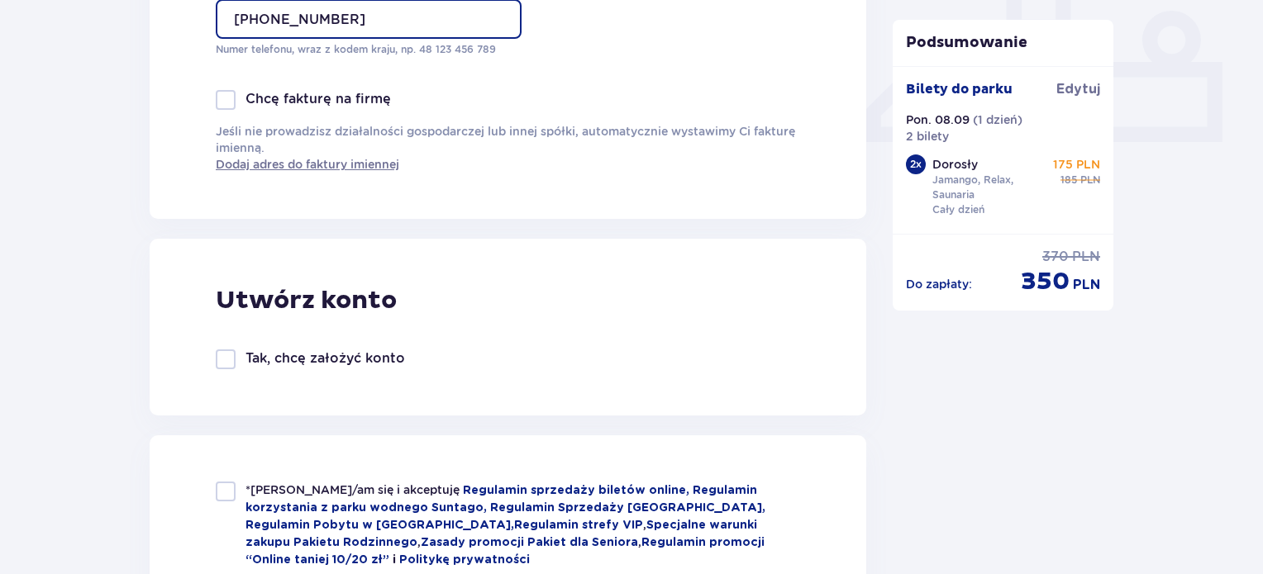
scroll to position [826, 0]
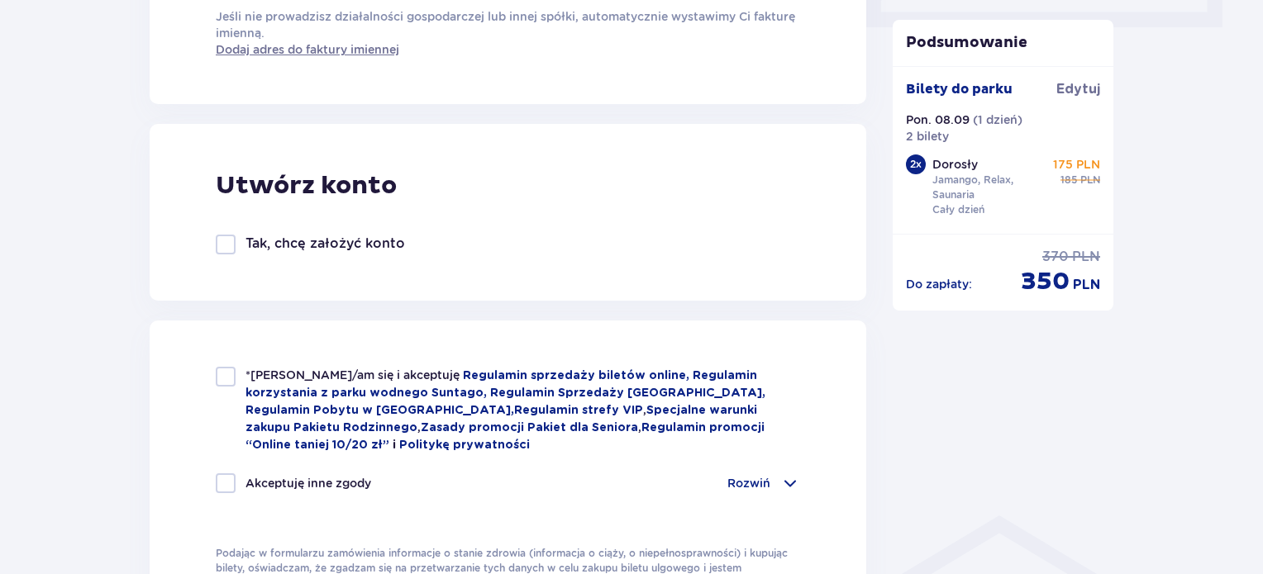
type input "+48 782 804 303"
click at [231, 376] on div at bounding box center [226, 377] width 20 height 20
checkbox input "true"
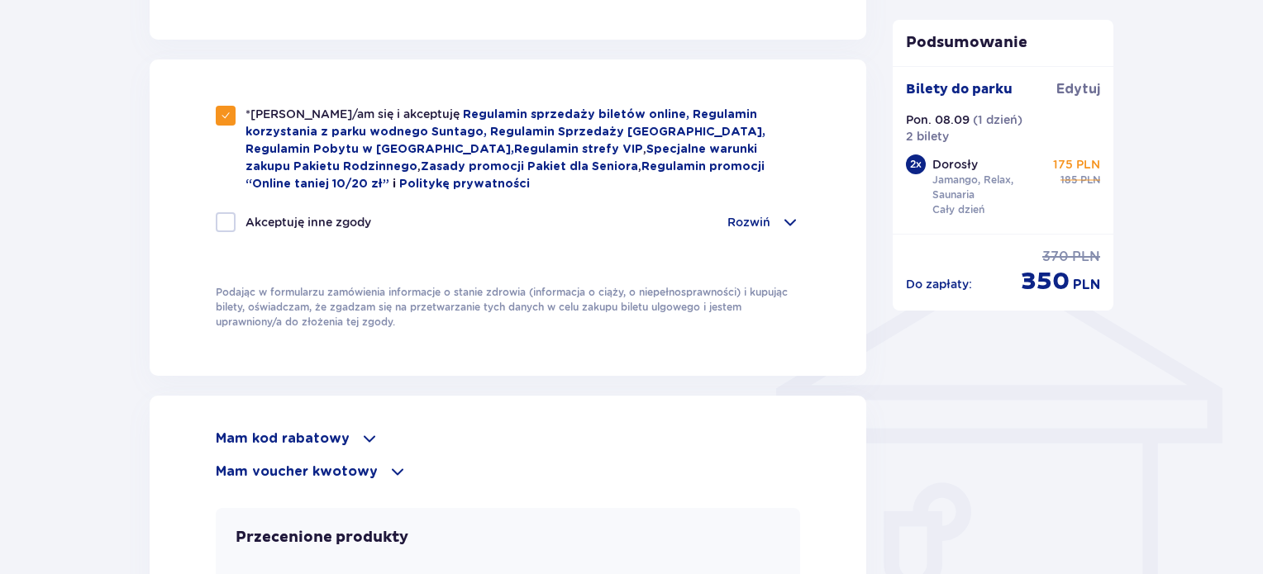
scroll to position [1157, 0]
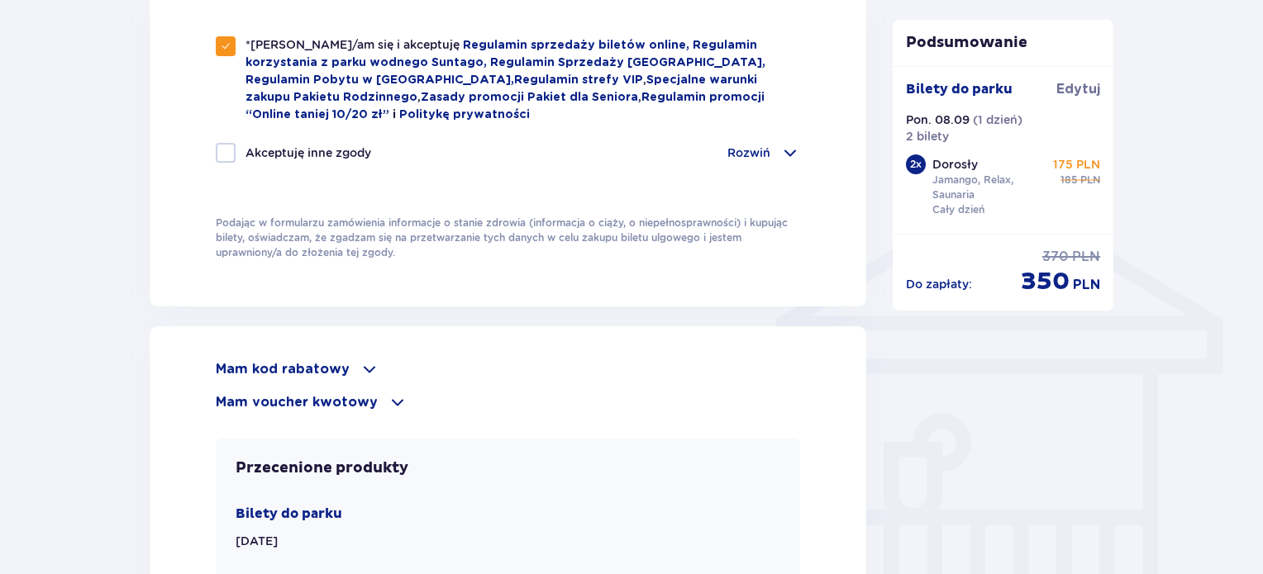
click at [268, 360] on p "Mam kod rabatowy" at bounding box center [283, 369] width 134 height 18
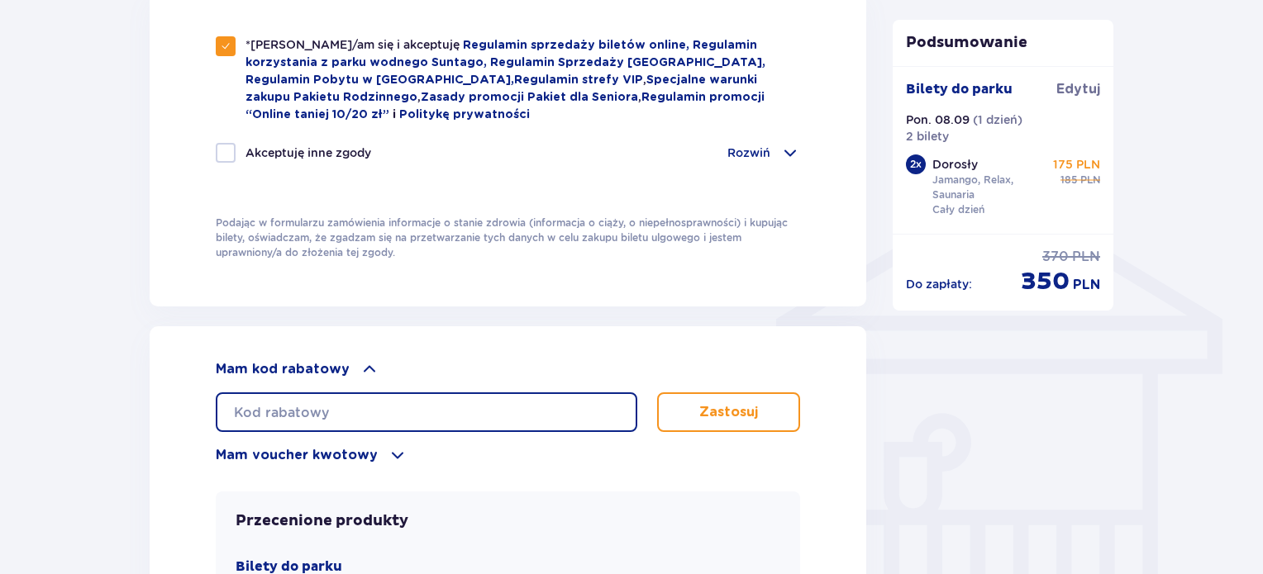
click at [312, 399] on input "text" at bounding box center [426, 412] width 421 height 40
type input "student30"
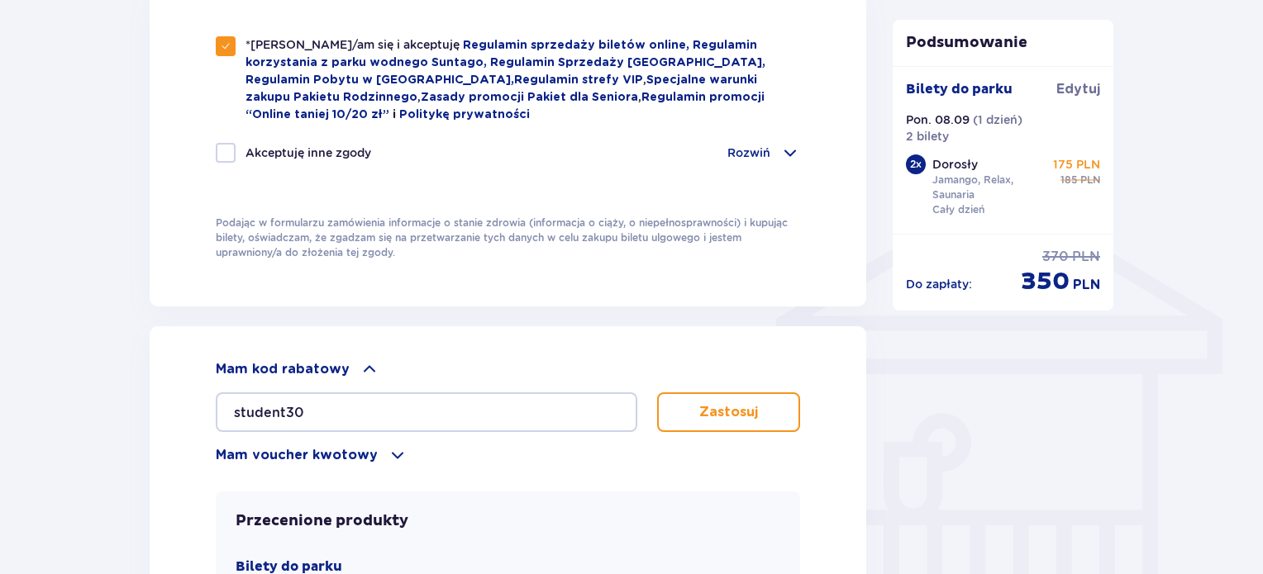
click at [706, 396] on button "Zastosuj" at bounding box center [728, 412] width 143 height 40
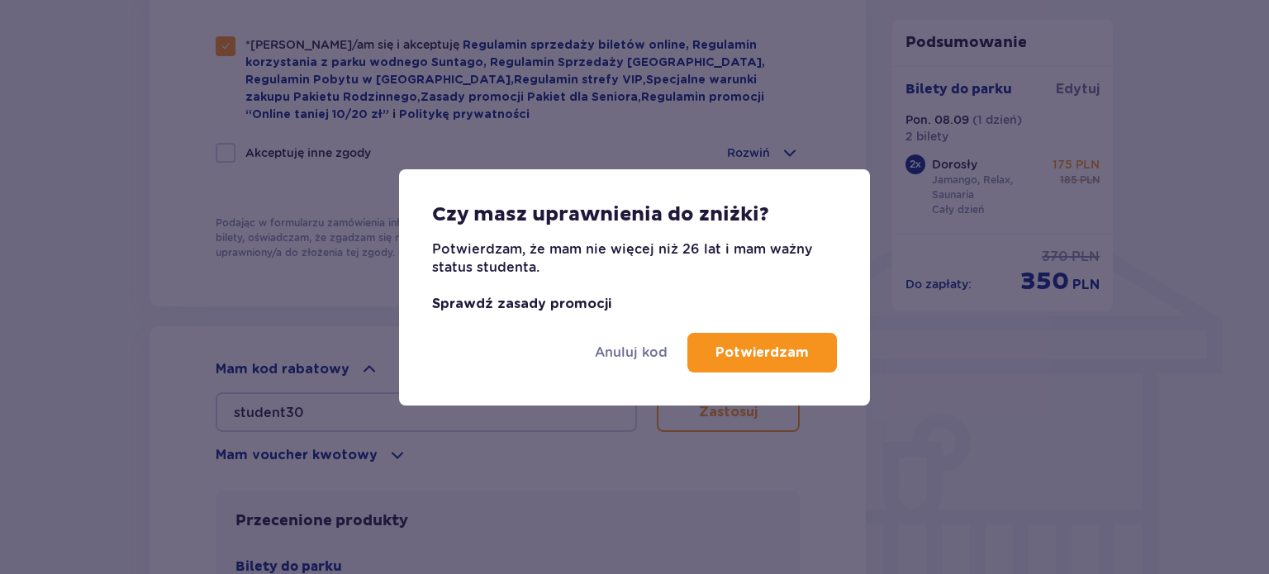
click at [529, 300] on link "Sprawdź zasady promocji" at bounding box center [521, 303] width 179 height 13
click at [787, 354] on p "Potwierdzam" at bounding box center [762, 353] width 93 height 18
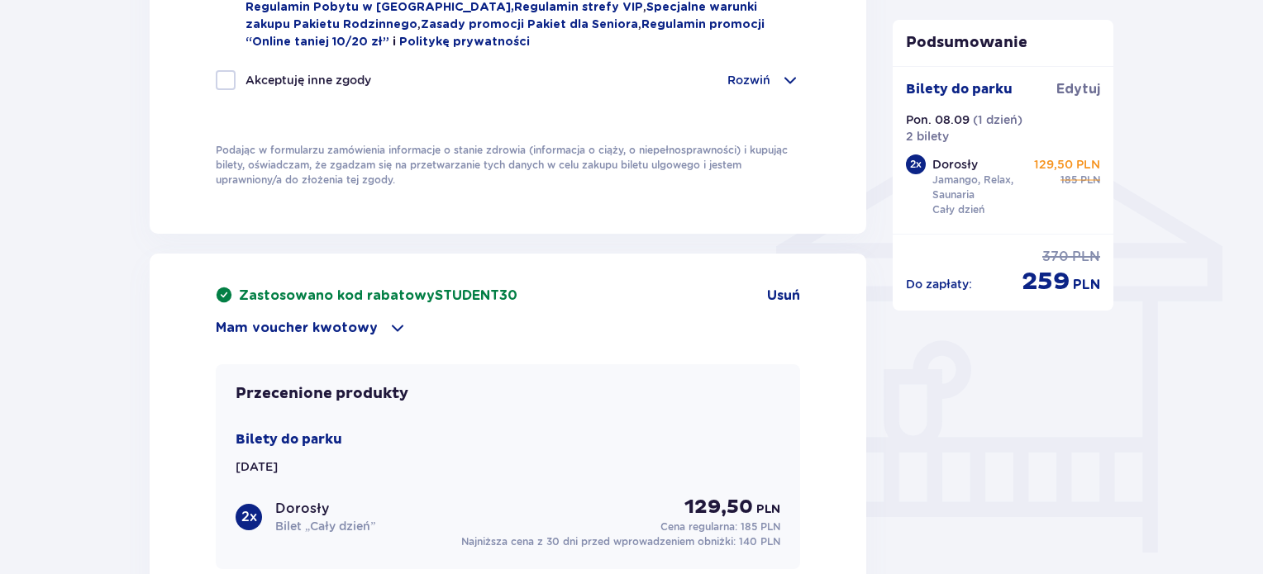
scroll to position [1626, 0]
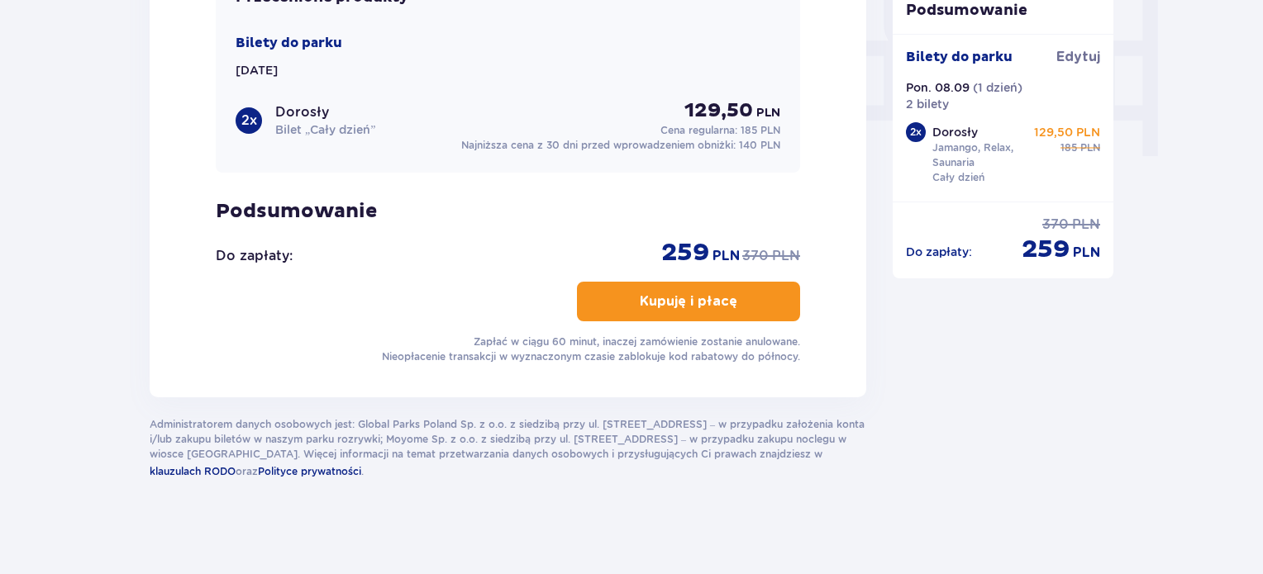
click at [744, 310] on button "Kupuję i płacę" at bounding box center [688, 302] width 223 height 40
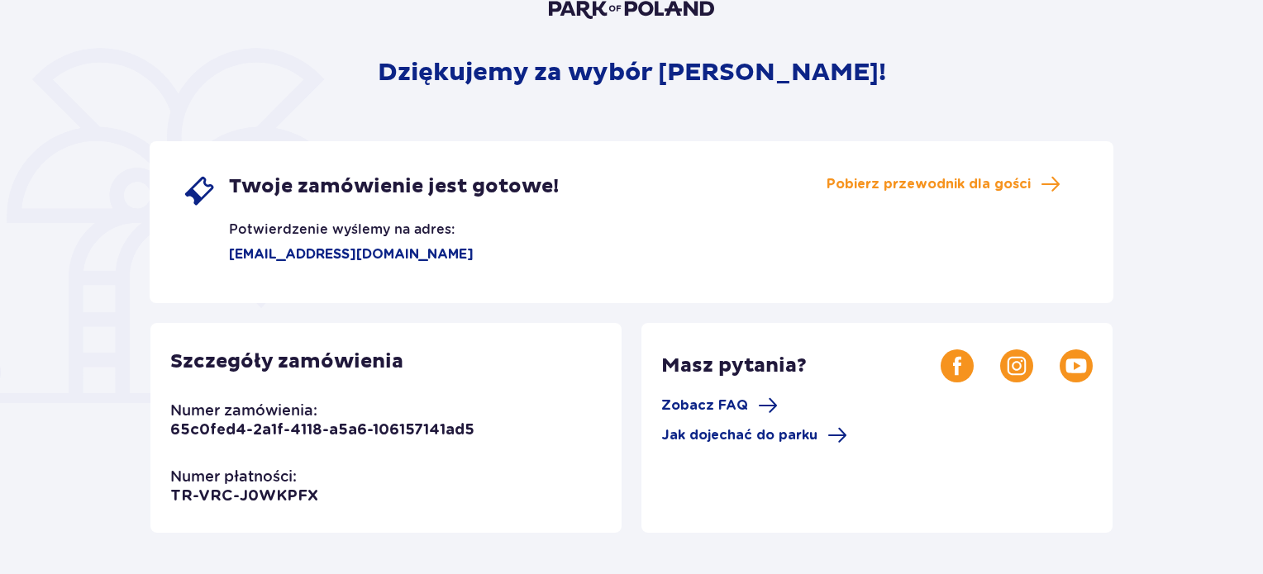
scroll to position [165, 0]
